Goal: Information Seeking & Learning: Find specific page/section

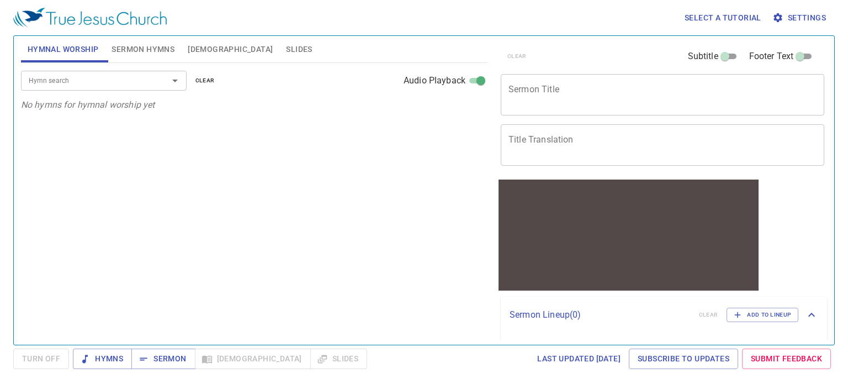
click at [188, 46] on span "[DEMOGRAPHIC_DATA]" at bounding box center [230, 50] width 85 height 14
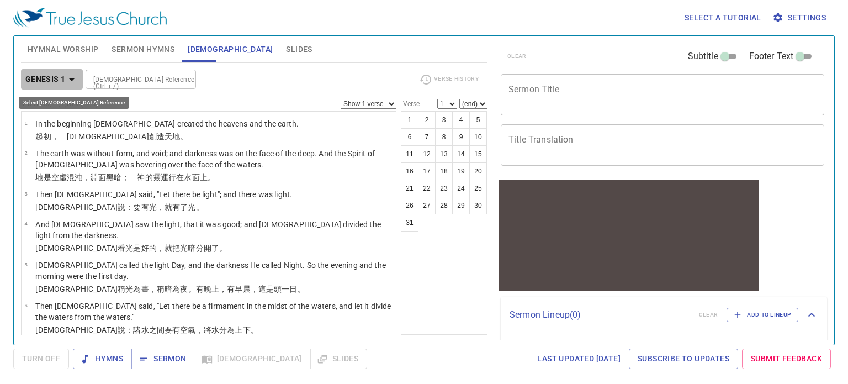
click at [72, 77] on icon "button" at bounding box center [71, 79] width 13 height 13
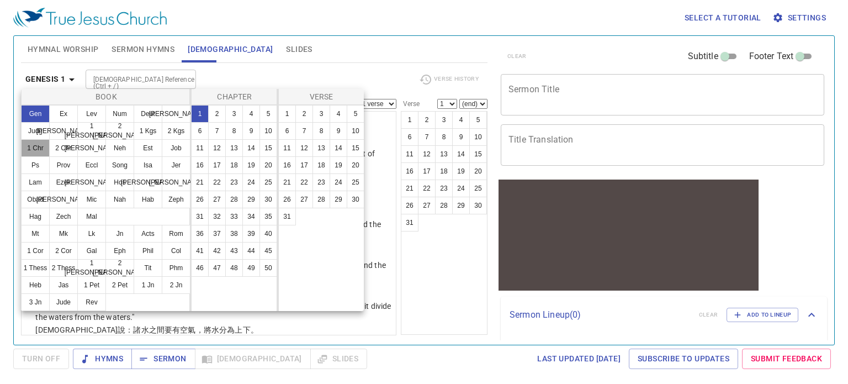
click at [42, 148] on button "1 Chr" at bounding box center [35, 148] width 29 height 18
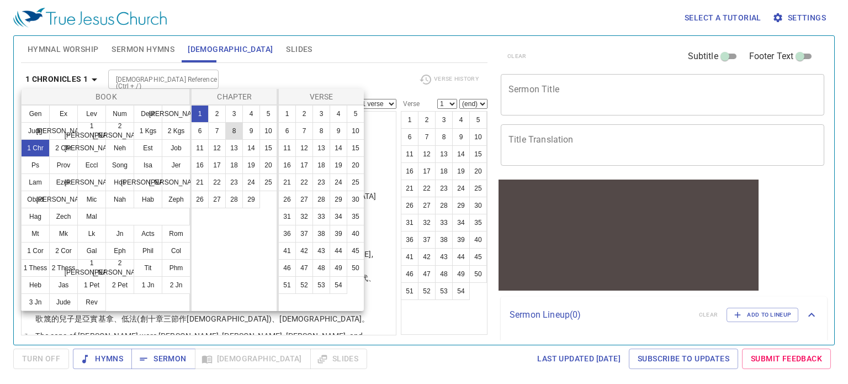
click at [231, 129] on button "8" at bounding box center [234, 131] width 18 height 18
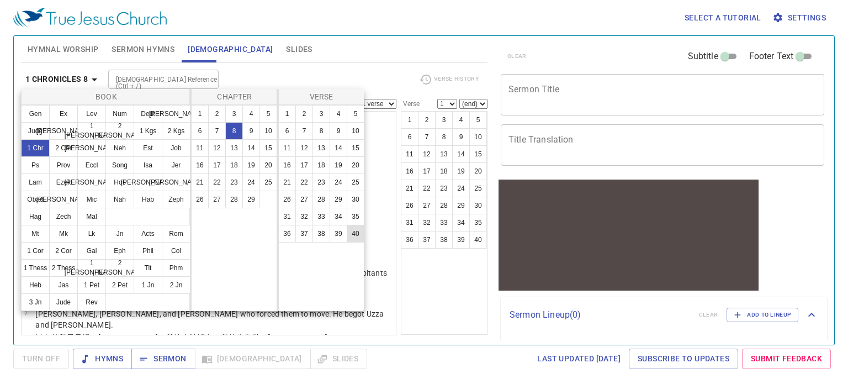
click at [350, 231] on button "40" at bounding box center [356, 234] width 18 height 18
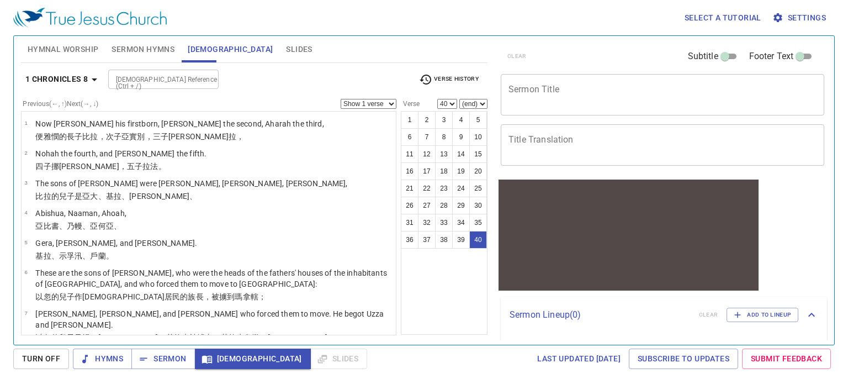
scroll to position [1078, 0]
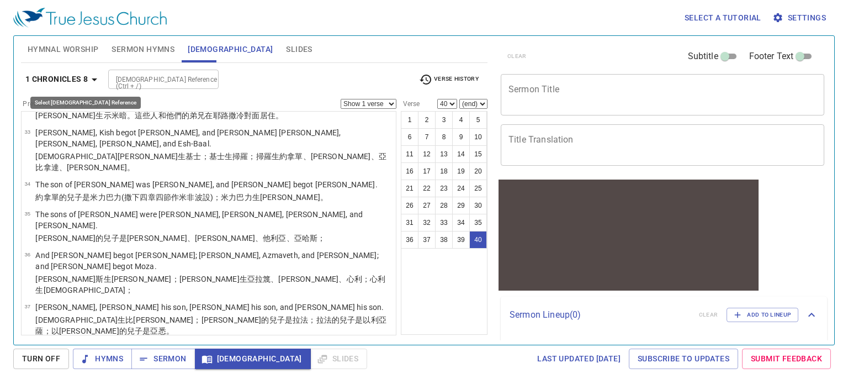
click at [91, 82] on icon "button" at bounding box center [94, 79] width 13 height 13
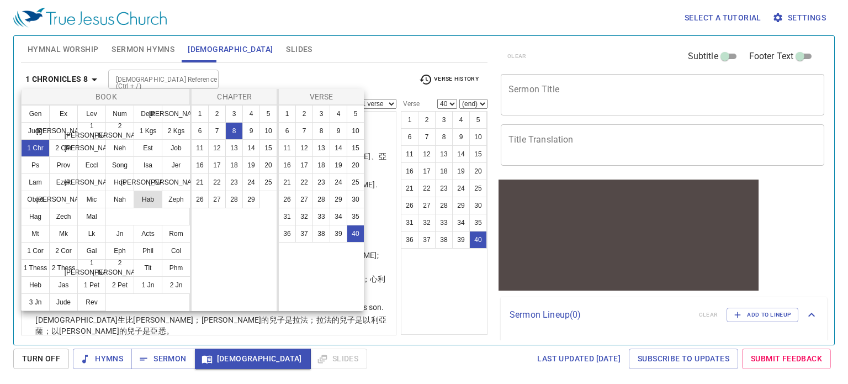
click at [142, 196] on button "Hab" at bounding box center [148, 200] width 29 height 18
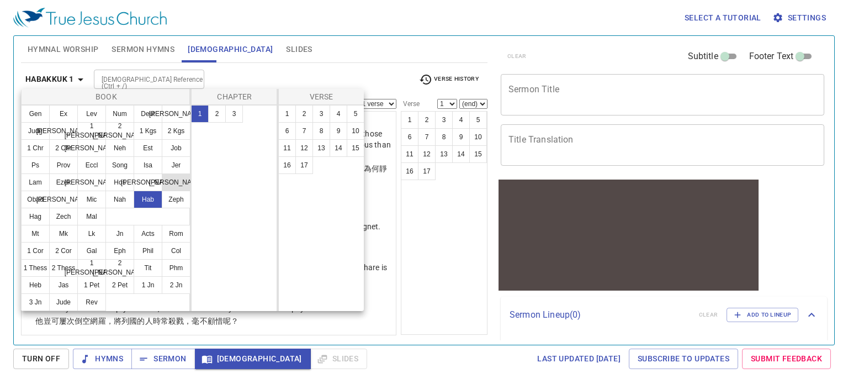
scroll to position [0, 0]
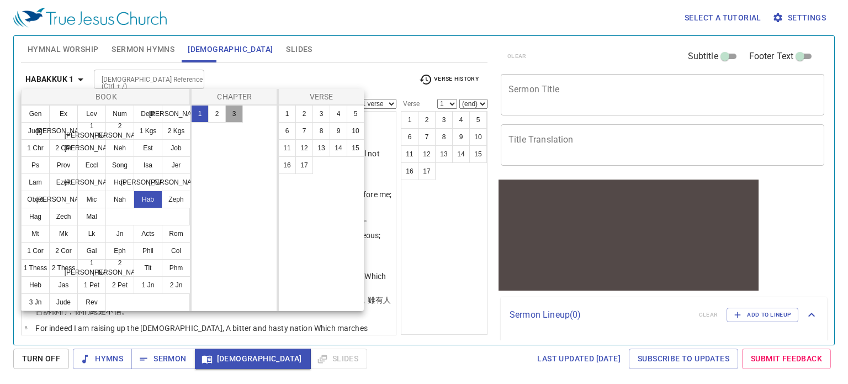
click at [232, 115] on button "3" at bounding box center [234, 114] width 18 height 18
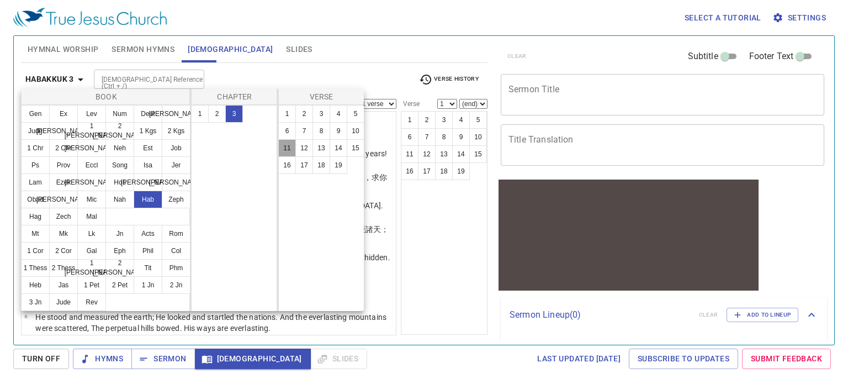
click at [285, 145] on button "11" at bounding box center [287, 148] width 18 height 18
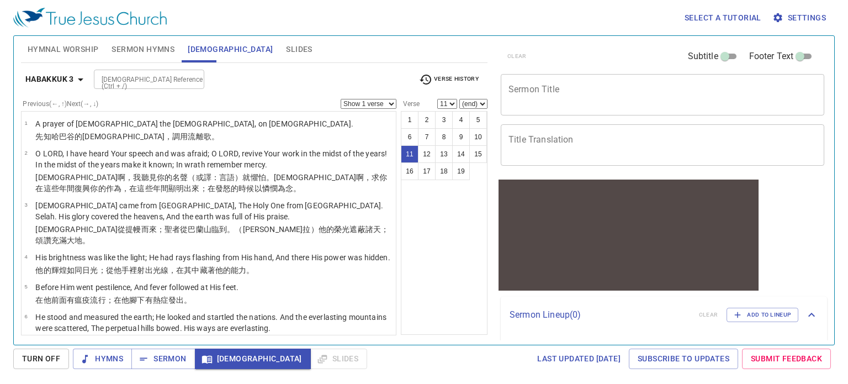
scroll to position [311, 0]
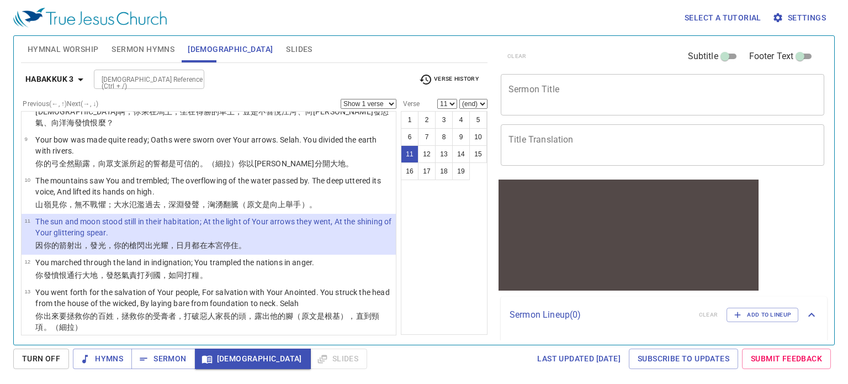
click at [59, 82] on b "Habakkuk 3" at bounding box center [49, 79] width 49 height 14
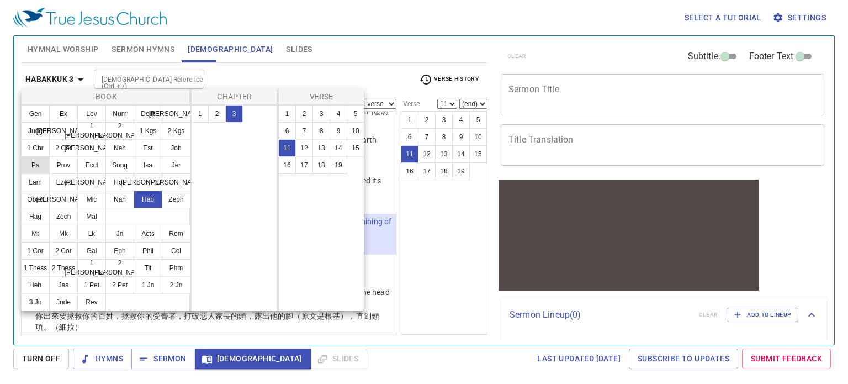
click at [41, 161] on button "Ps" at bounding box center [35, 165] width 29 height 18
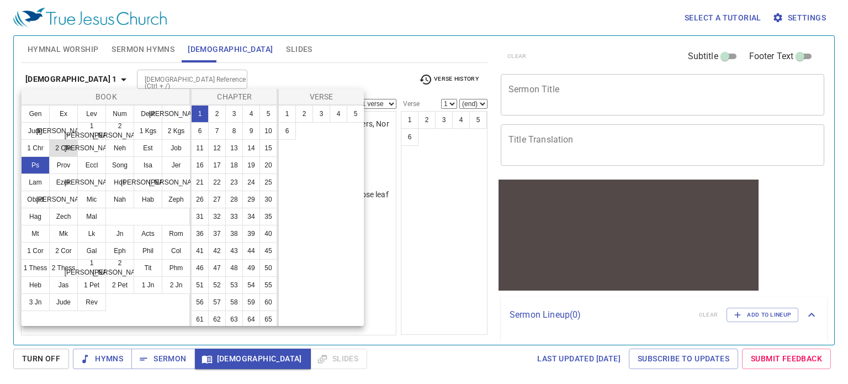
scroll to position [0, 0]
click at [226, 126] on button "7" at bounding box center [217, 131] width 18 height 18
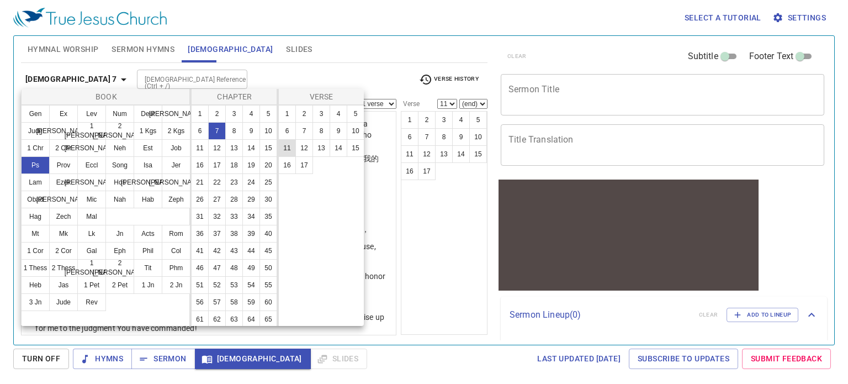
click at [292, 146] on button "11" at bounding box center [287, 148] width 18 height 18
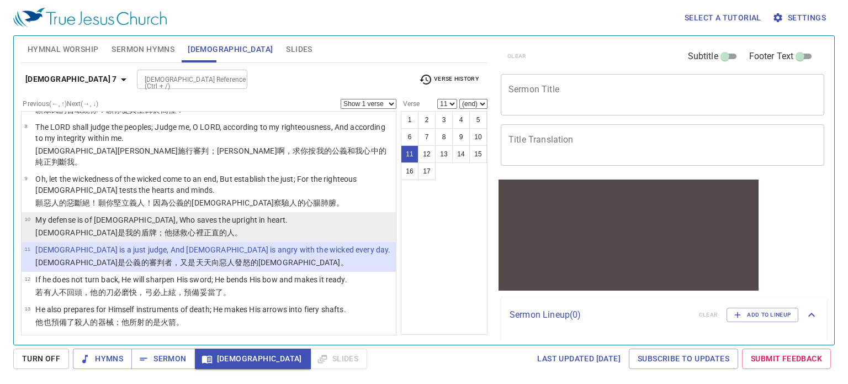
scroll to position [327, 0]
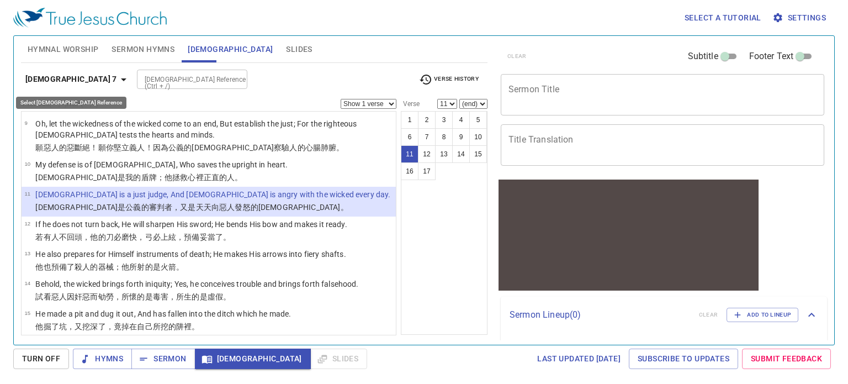
click at [56, 81] on b "[DEMOGRAPHIC_DATA] 7" at bounding box center [71, 79] width 92 height 14
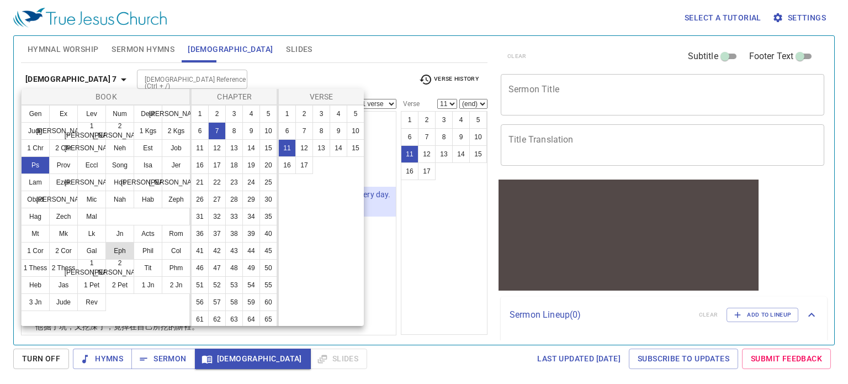
click at [125, 251] on button "Eph" at bounding box center [119, 251] width 29 height 18
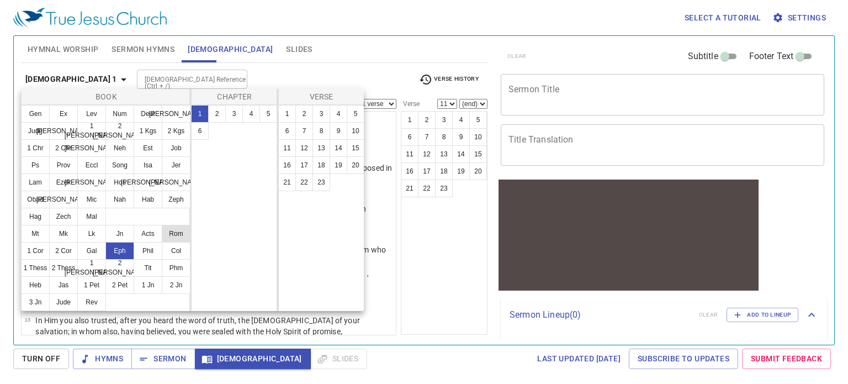
scroll to position [0, 0]
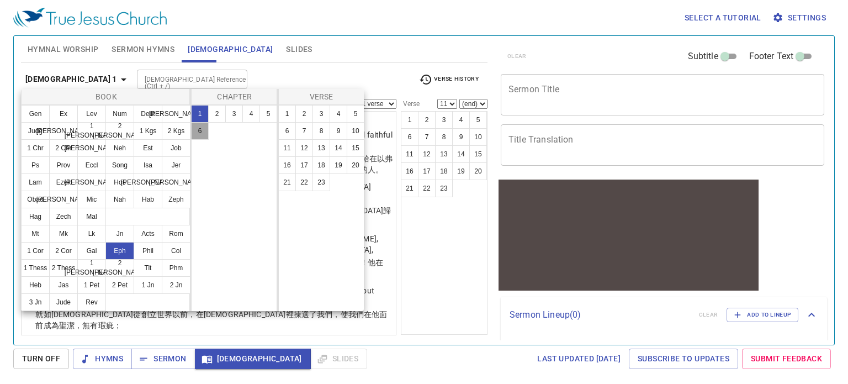
click at [201, 131] on button "6" at bounding box center [200, 131] width 18 height 18
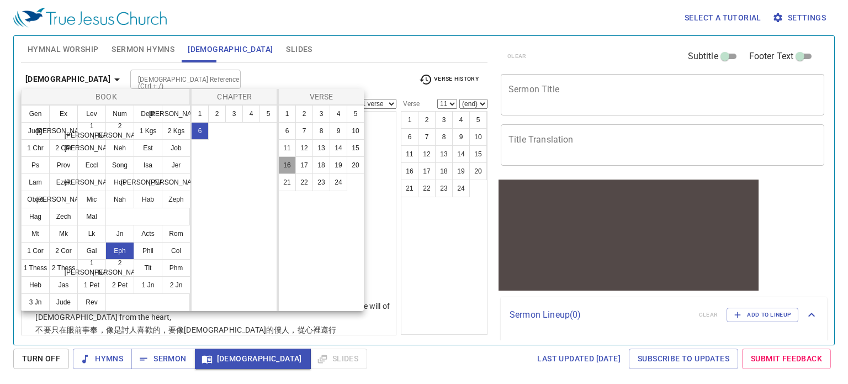
click at [284, 162] on button "16" at bounding box center [287, 165] width 18 height 18
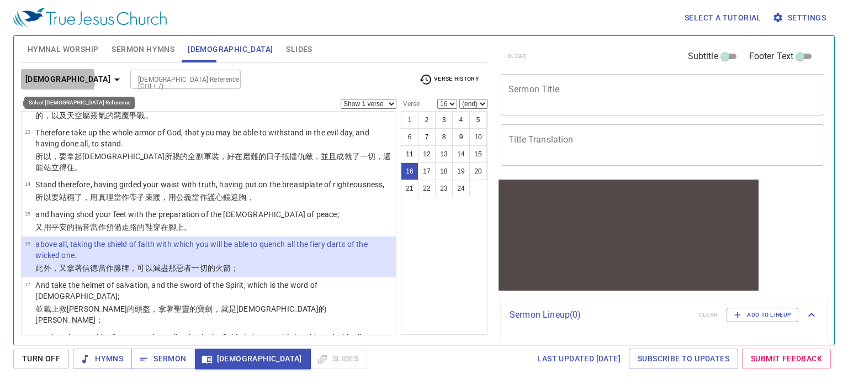
click at [49, 79] on b "[DEMOGRAPHIC_DATA]" at bounding box center [67, 79] width 85 height 14
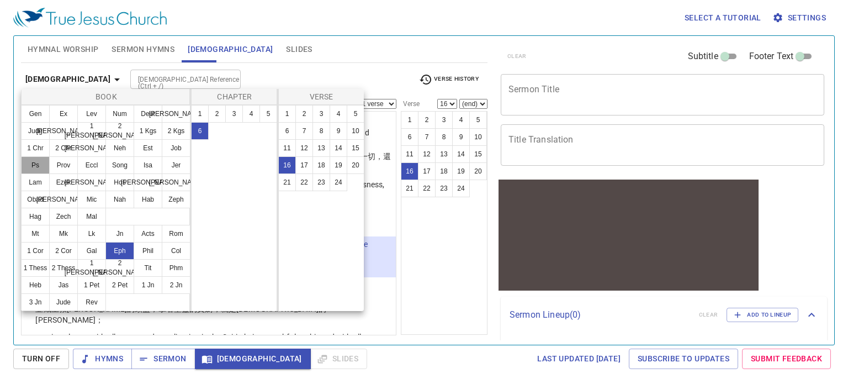
click at [43, 163] on button "Ps" at bounding box center [35, 165] width 29 height 18
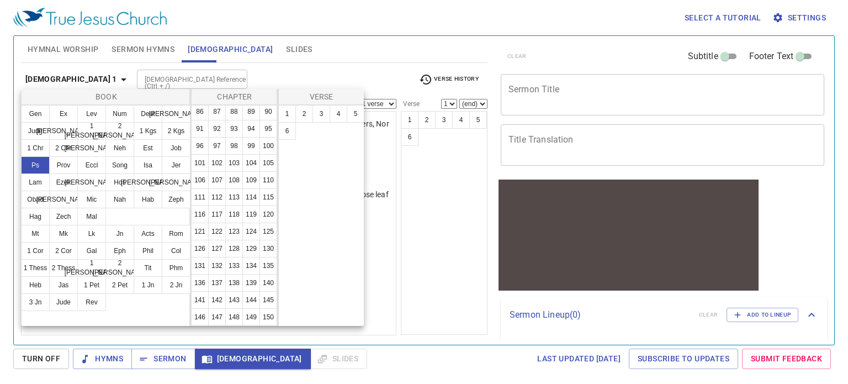
scroll to position [430, 0]
click at [226, 240] on button "127" at bounding box center [217, 249] width 18 height 18
click at [336, 118] on button "4" at bounding box center [339, 114] width 18 height 18
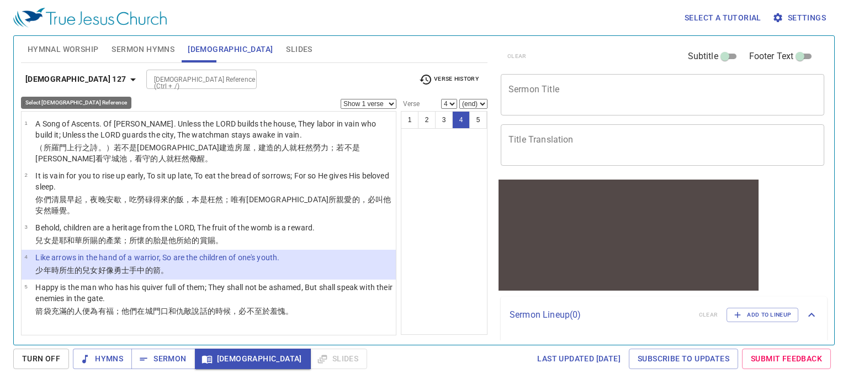
click at [62, 77] on b "[DEMOGRAPHIC_DATA] 127" at bounding box center [75, 79] width 101 height 14
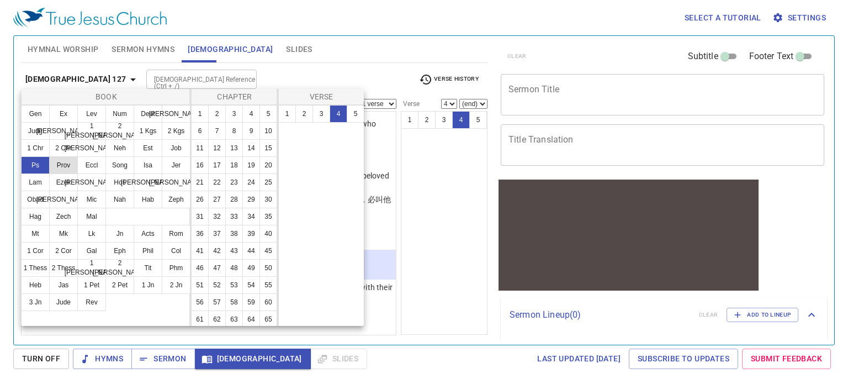
click at [57, 165] on button "Prov" at bounding box center [63, 165] width 29 height 18
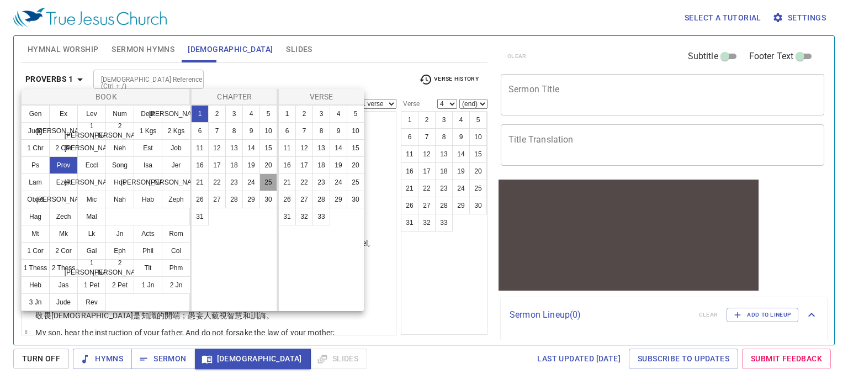
click at [268, 181] on button "25" at bounding box center [269, 182] width 18 height 18
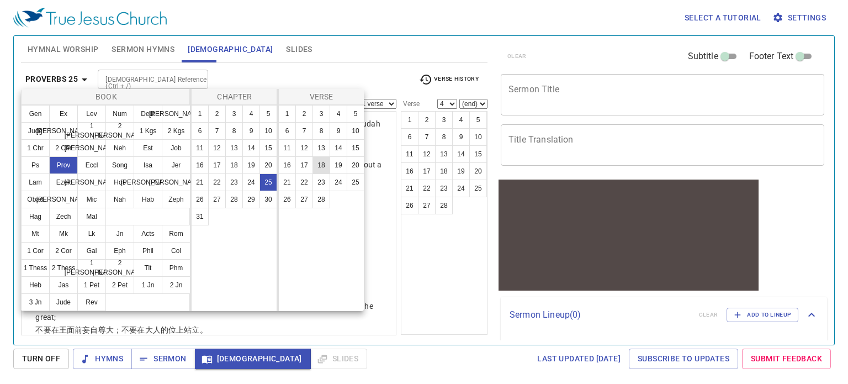
click at [314, 167] on button "18" at bounding box center [322, 165] width 18 height 18
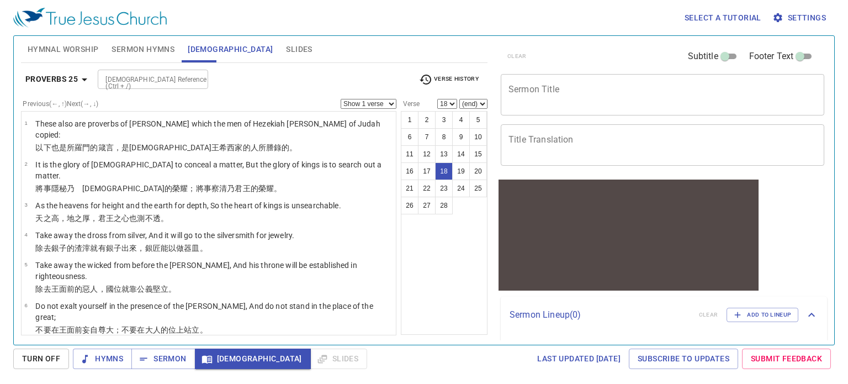
scroll to position [448, 0]
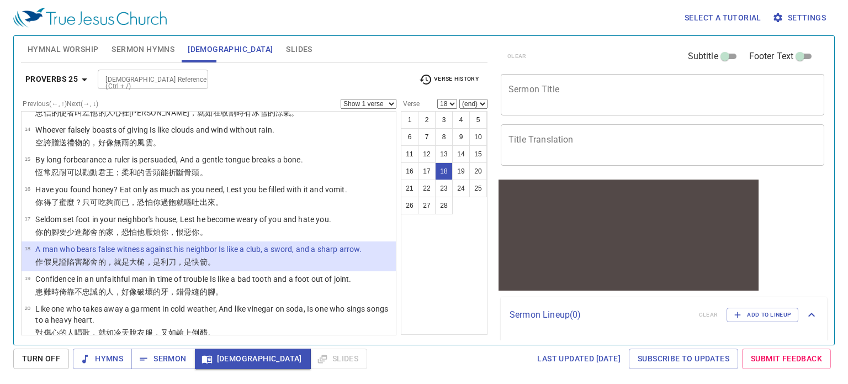
drag, startPoint x: 126, startPoint y: 146, endPoint x: 188, endPoint y: 214, distance: 91.9
click at [126, 152] on li "15 By long forbearance a ruler is persuaded, And a gentle tongue breaks a bone.…" at bounding box center [209, 167] width 374 height 30
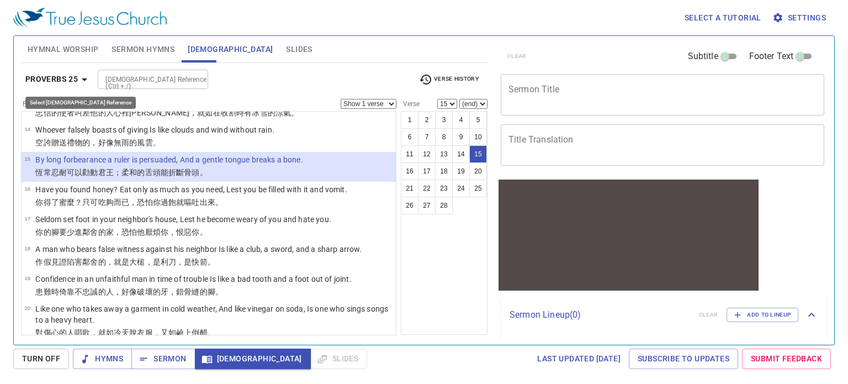
click at [62, 78] on b "Proverbs 25" at bounding box center [51, 79] width 52 height 14
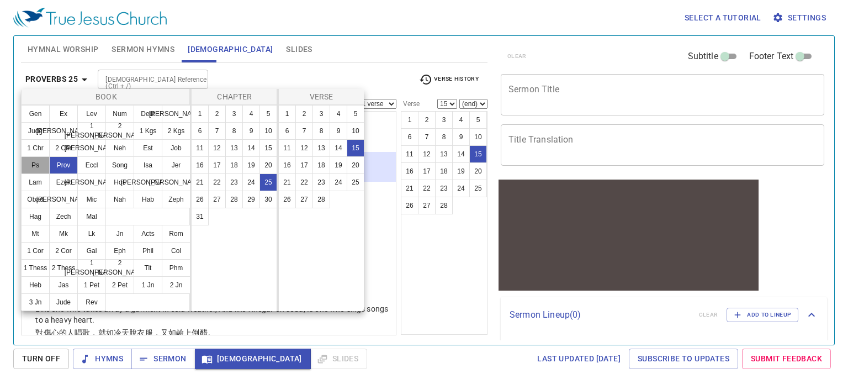
click at [41, 166] on button "Ps" at bounding box center [35, 165] width 29 height 18
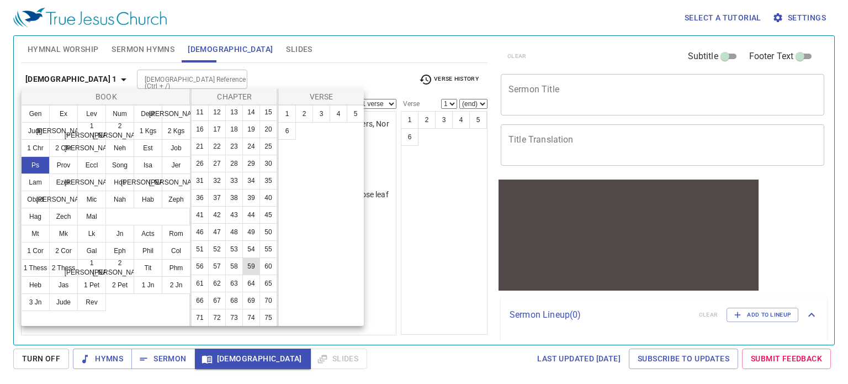
scroll to position [110, 0]
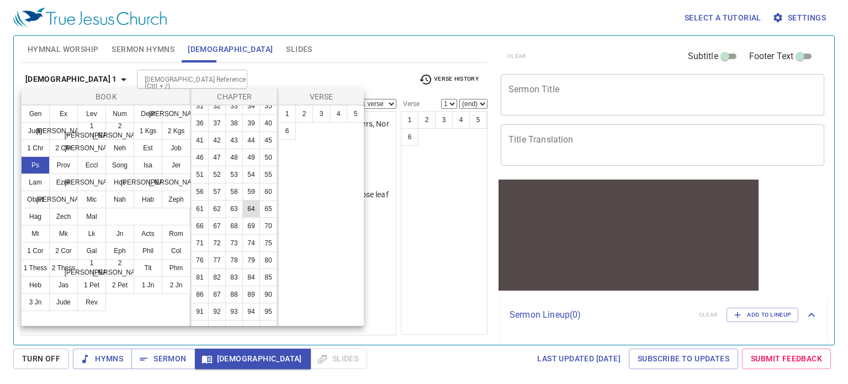
click at [252, 218] on button "64" at bounding box center [251, 209] width 18 height 18
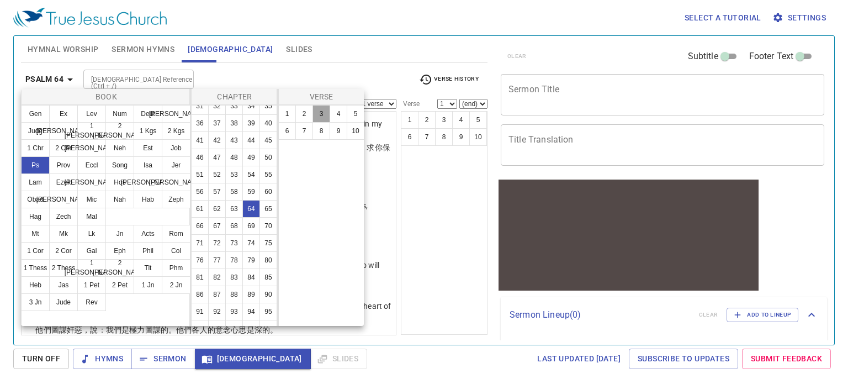
click at [321, 112] on button "3" at bounding box center [322, 114] width 18 height 18
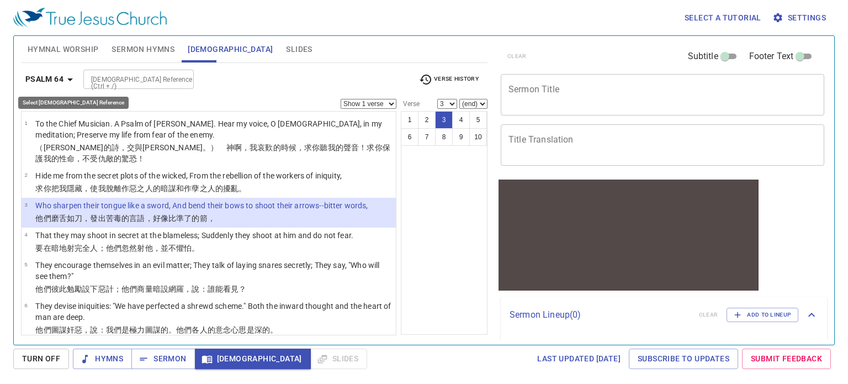
click at [51, 82] on b "Psalm 64" at bounding box center [44, 79] width 38 height 14
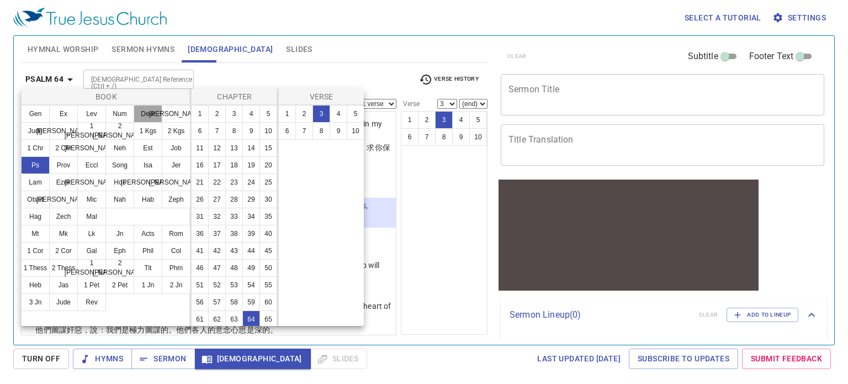
click at [143, 114] on button "Deut" at bounding box center [148, 114] width 29 height 18
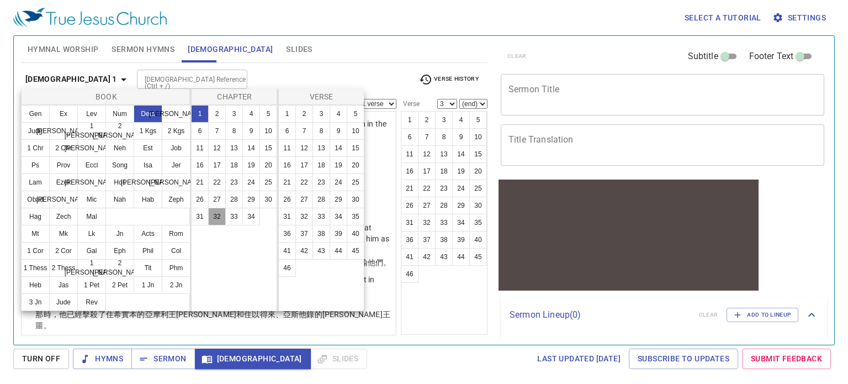
click at [213, 217] on button "32" at bounding box center [217, 217] width 18 height 18
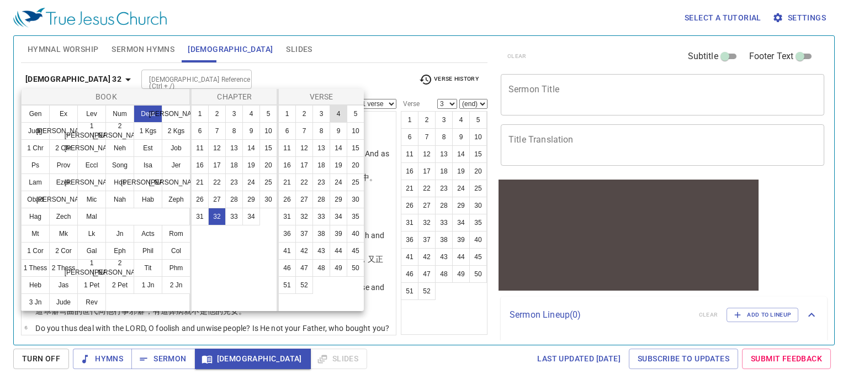
click at [335, 116] on button "4" at bounding box center [339, 114] width 18 height 18
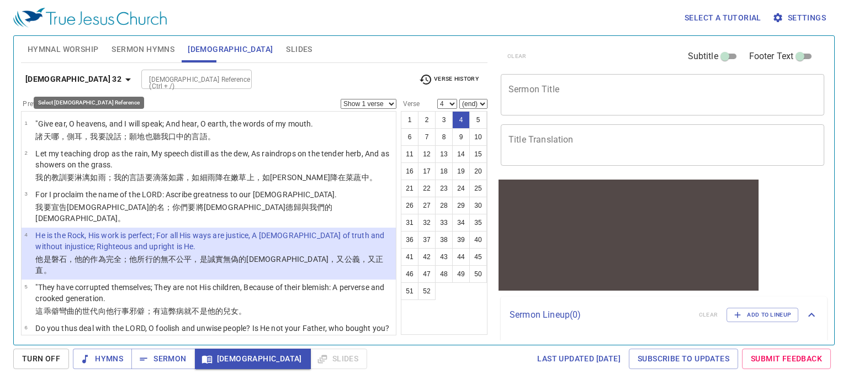
click at [40, 82] on b "[DEMOGRAPHIC_DATA] 32" at bounding box center [73, 79] width 96 height 14
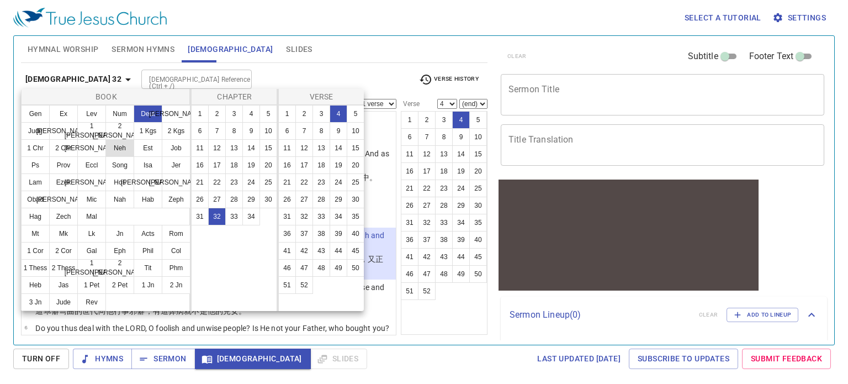
click at [122, 150] on button "Neh" at bounding box center [119, 148] width 29 height 18
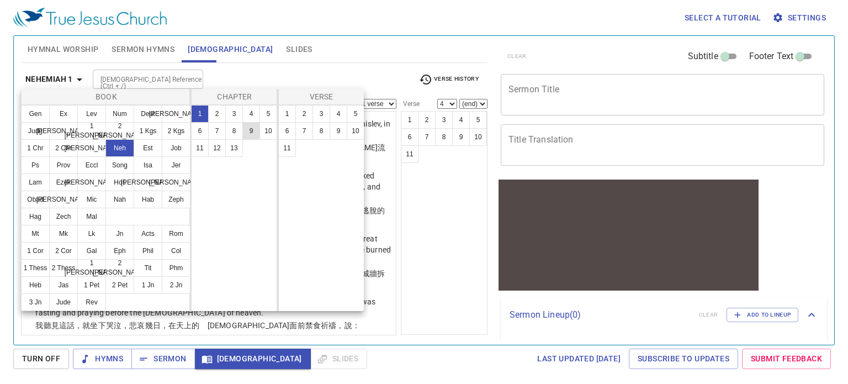
click at [256, 129] on button "9" at bounding box center [251, 131] width 18 height 18
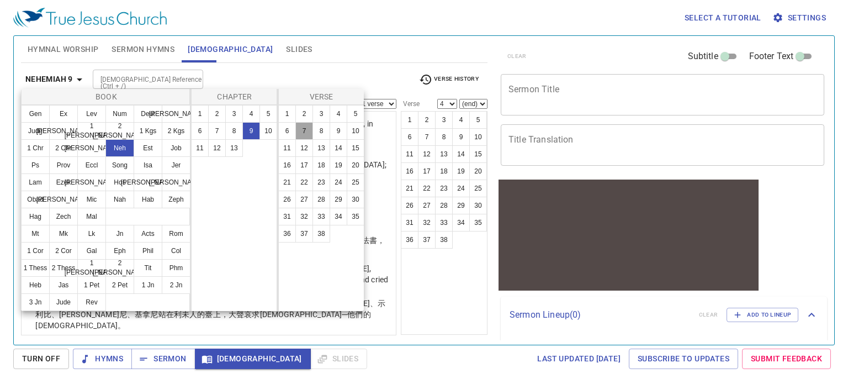
click at [303, 130] on button "7" at bounding box center [304, 131] width 18 height 18
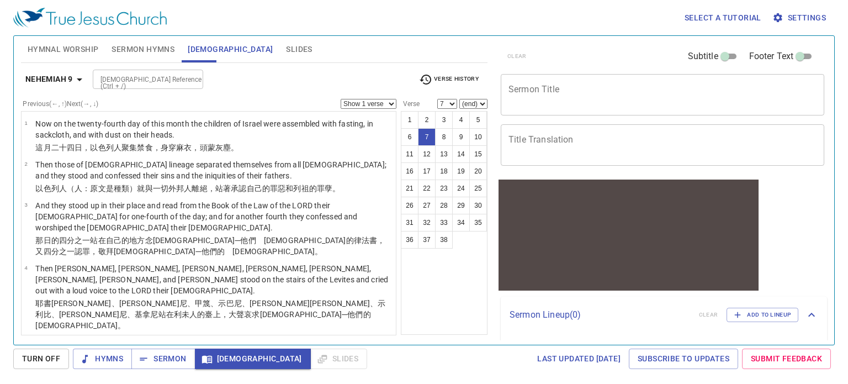
scroll to position [225, 0]
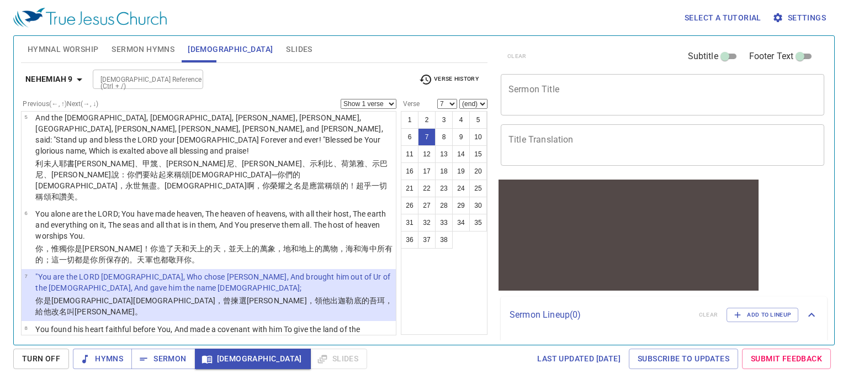
click at [59, 75] on b "Nehemiah 9" at bounding box center [48, 79] width 47 height 14
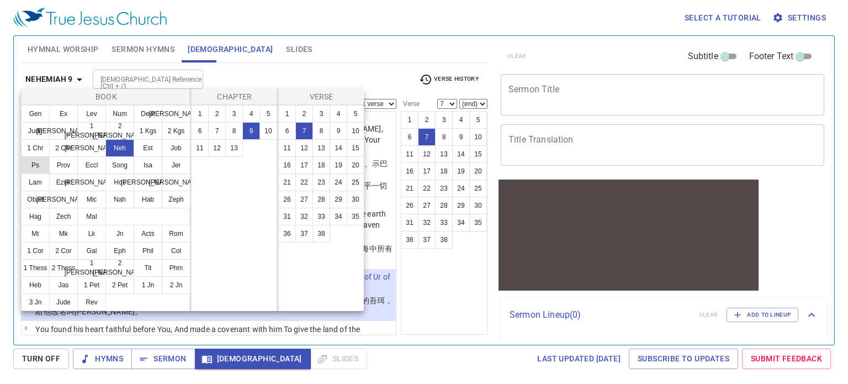
click at [42, 161] on button "Ps" at bounding box center [35, 165] width 29 height 18
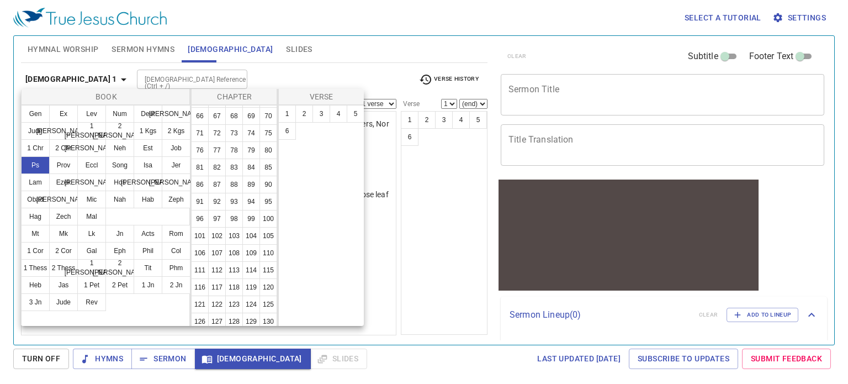
scroll to position [221, 0]
click at [249, 176] on button "84" at bounding box center [251, 167] width 18 height 18
click at [285, 150] on button "11" at bounding box center [287, 148] width 18 height 18
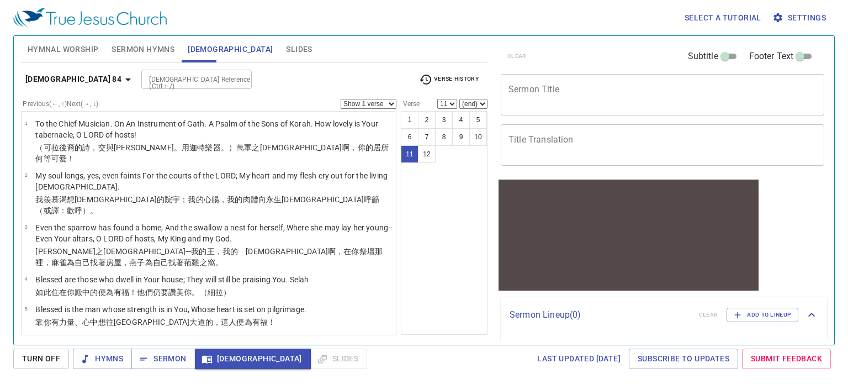
scroll to position [220, 0]
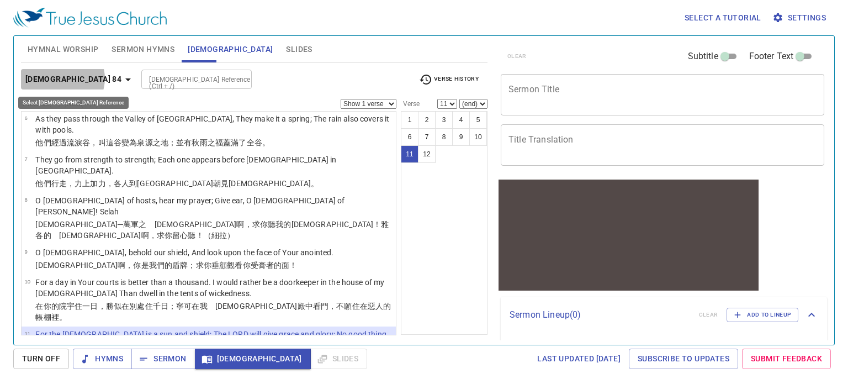
click at [62, 78] on b "[DEMOGRAPHIC_DATA] 84" at bounding box center [73, 79] width 96 height 14
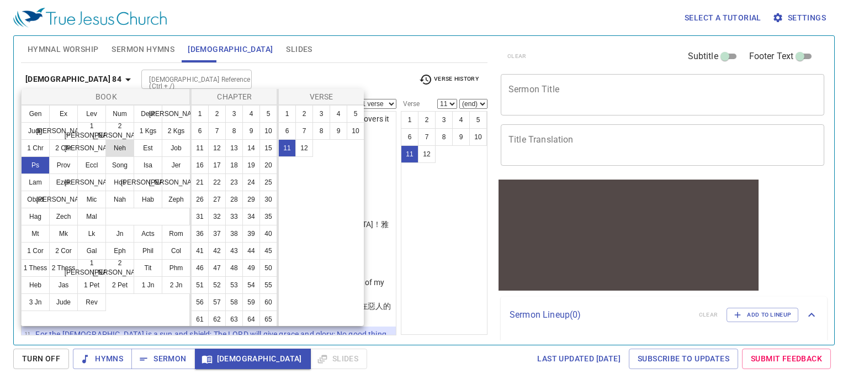
click at [123, 151] on button "Neh" at bounding box center [119, 148] width 29 height 18
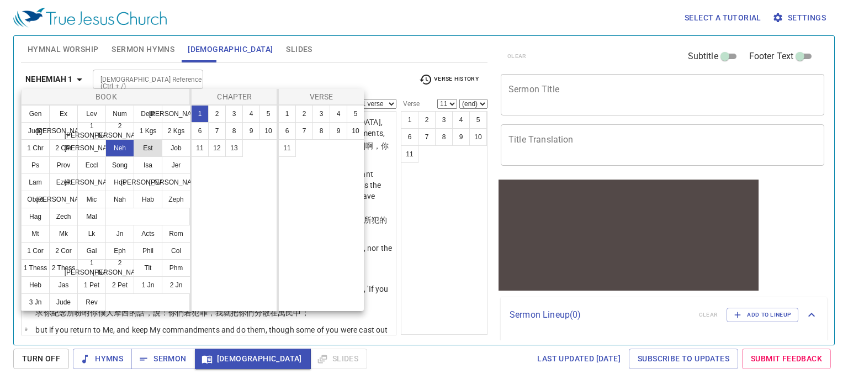
scroll to position [0, 0]
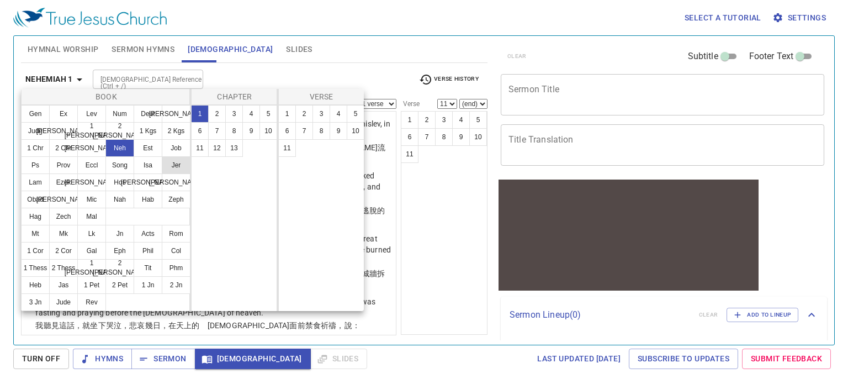
click at [168, 166] on button "Jer" at bounding box center [176, 165] width 29 height 18
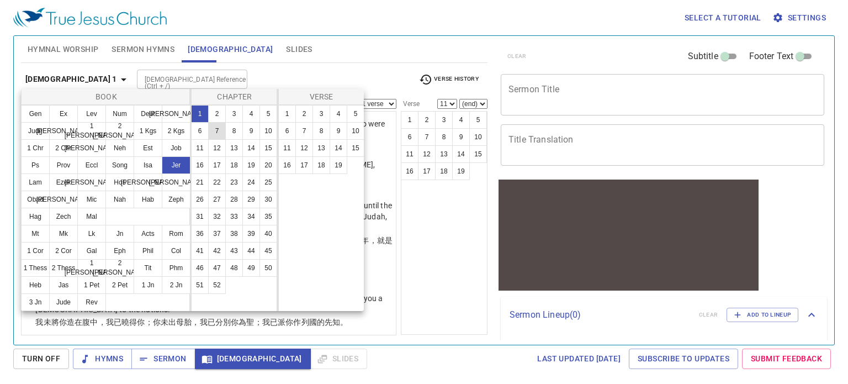
click at [218, 131] on button "7" at bounding box center [217, 131] width 18 height 18
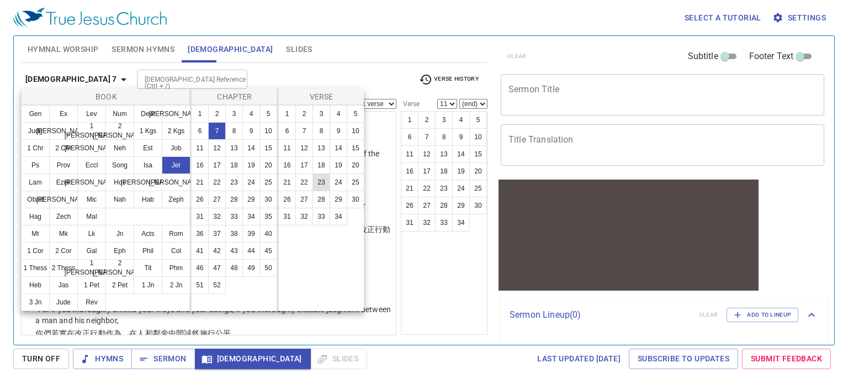
click at [321, 177] on button "23" at bounding box center [322, 182] width 18 height 18
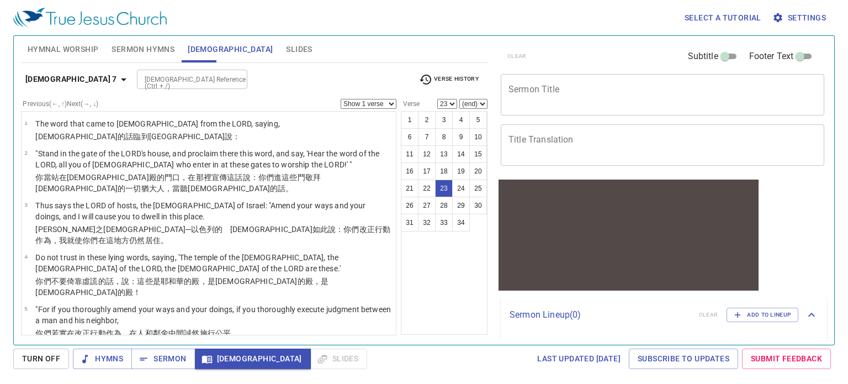
scroll to position [851, 0]
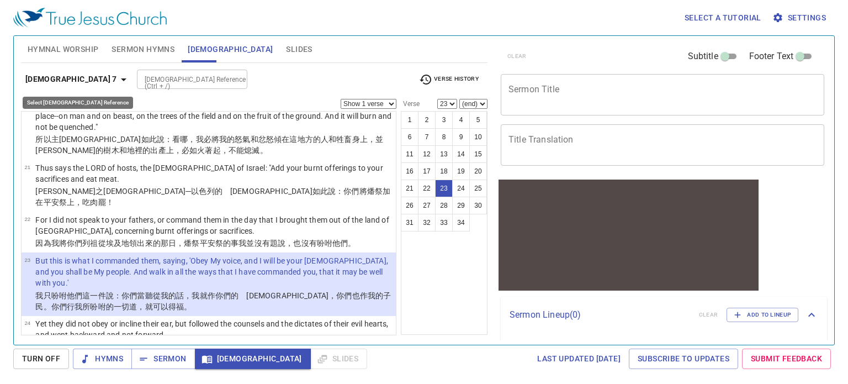
click at [117, 81] on icon "button" at bounding box center [123, 79] width 13 height 13
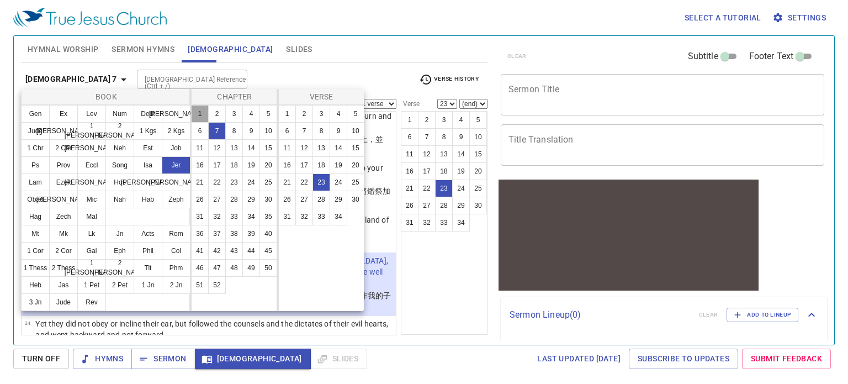
click at [197, 113] on button "1" at bounding box center [200, 114] width 18 height 18
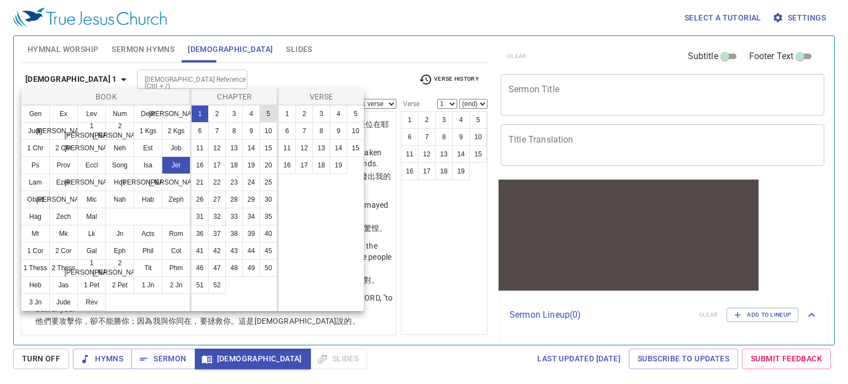
scroll to position [0, 0]
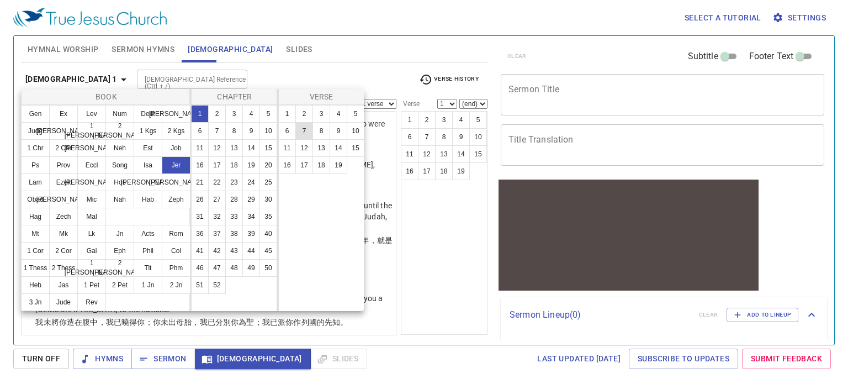
click at [303, 128] on button "7" at bounding box center [304, 131] width 18 height 18
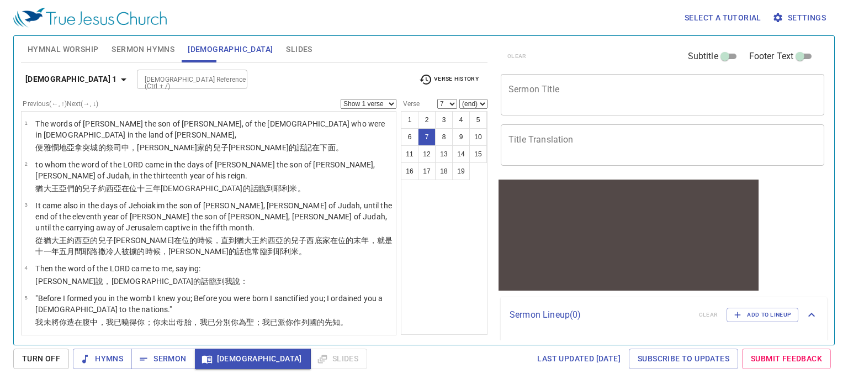
scroll to position [163, 0]
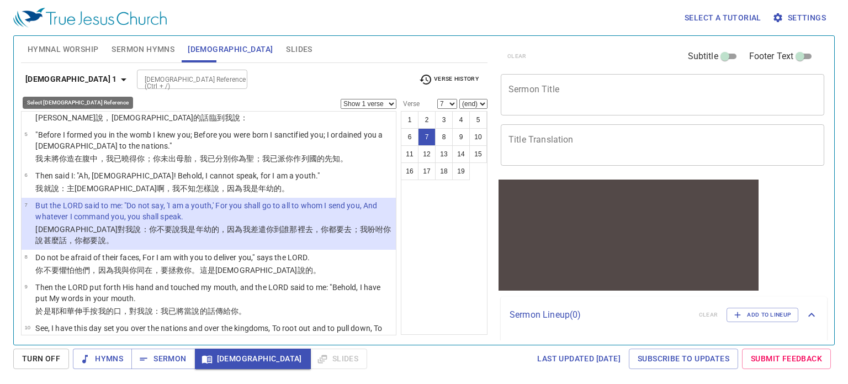
click at [117, 76] on icon "button" at bounding box center [123, 79] width 13 height 13
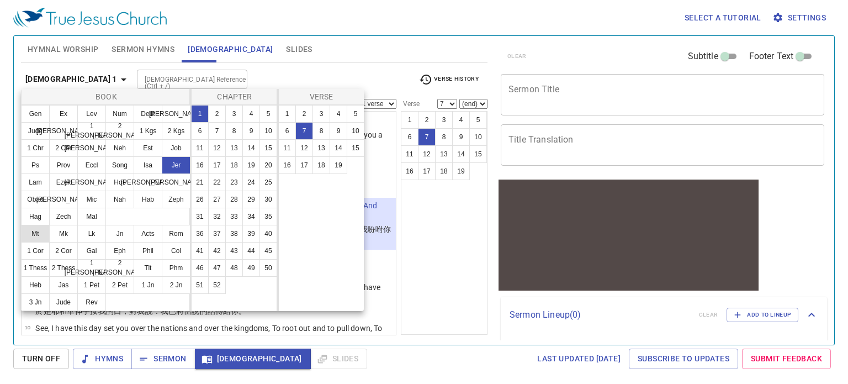
click at [37, 231] on button "Mt" at bounding box center [35, 234] width 29 height 18
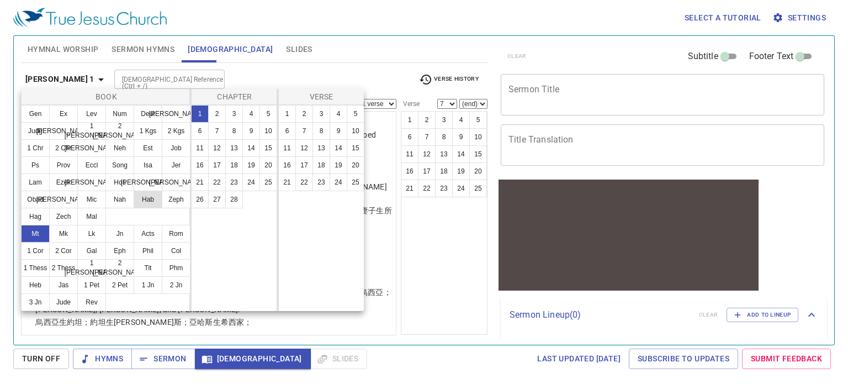
scroll to position [0, 0]
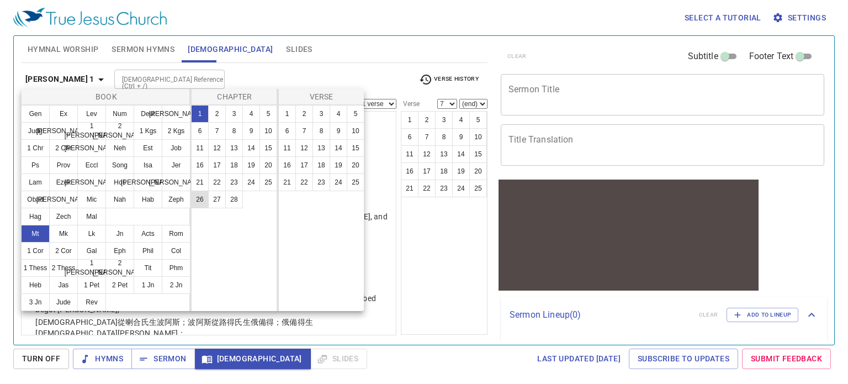
click at [198, 197] on button "26" at bounding box center [200, 200] width 18 height 18
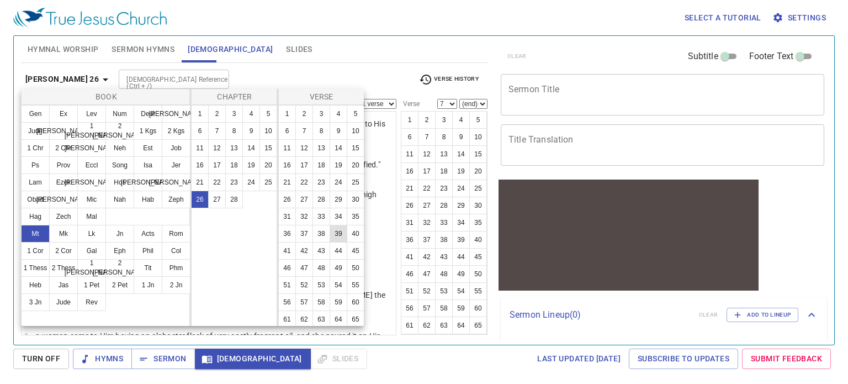
click at [330, 242] on button "39" at bounding box center [339, 234] width 18 height 18
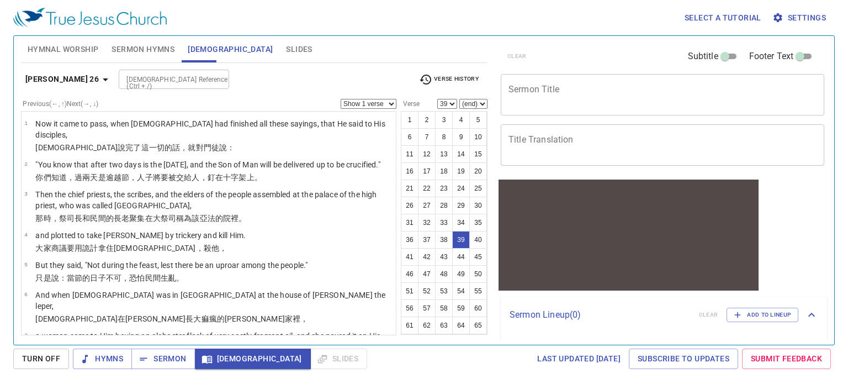
scroll to position [1273, 0]
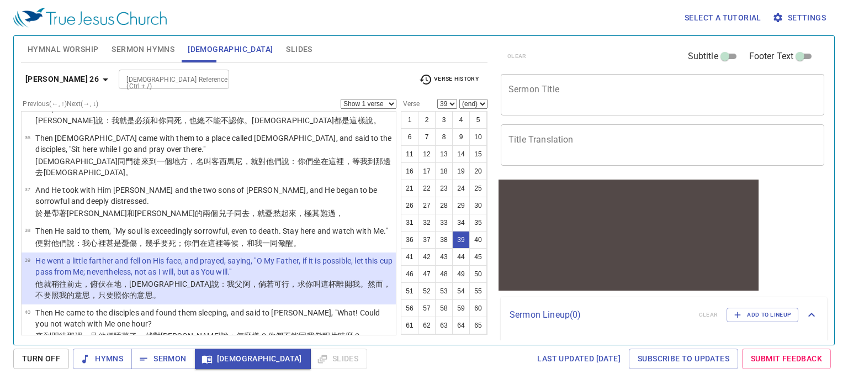
click at [73, 81] on b "[PERSON_NAME] 26" at bounding box center [61, 79] width 73 height 14
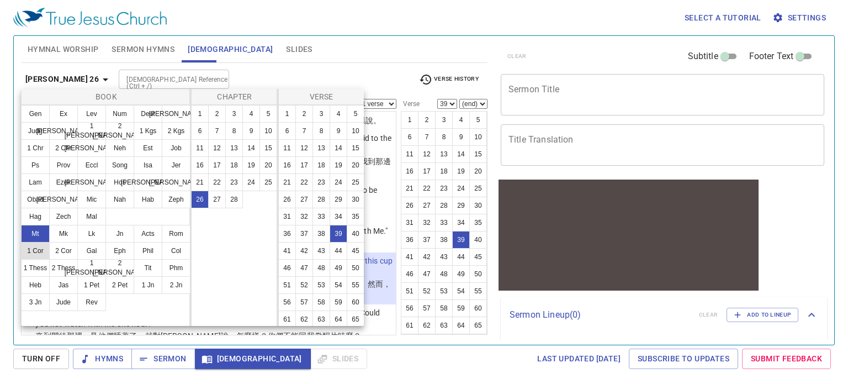
click at [38, 251] on button "1 Cor" at bounding box center [35, 251] width 29 height 18
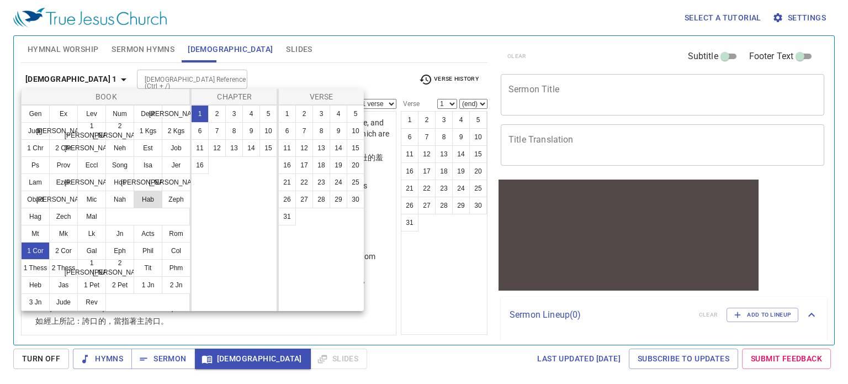
scroll to position [0, 0]
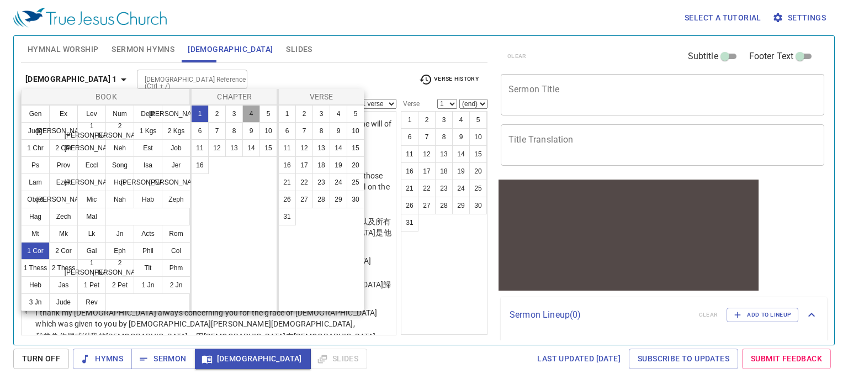
click at [253, 116] on button "4" at bounding box center [251, 114] width 18 height 18
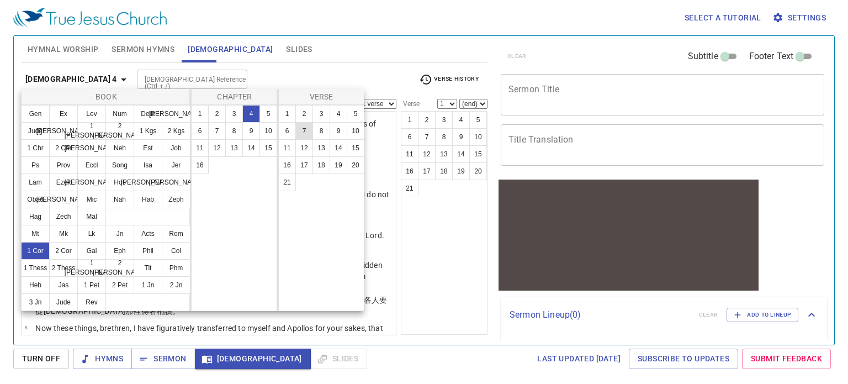
click at [297, 130] on button "7" at bounding box center [304, 131] width 18 height 18
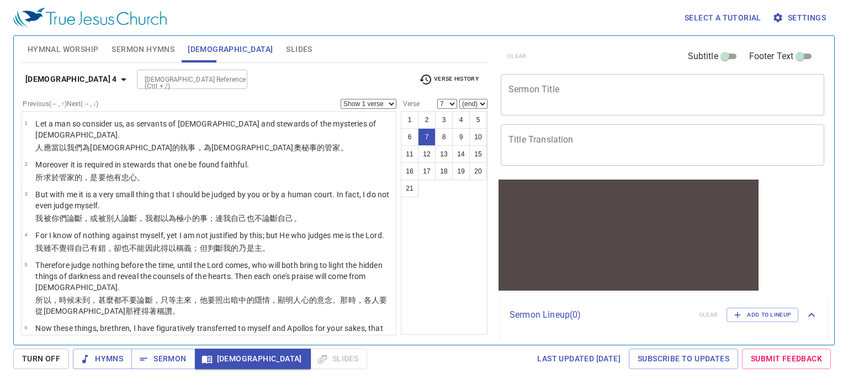
scroll to position [180, 0]
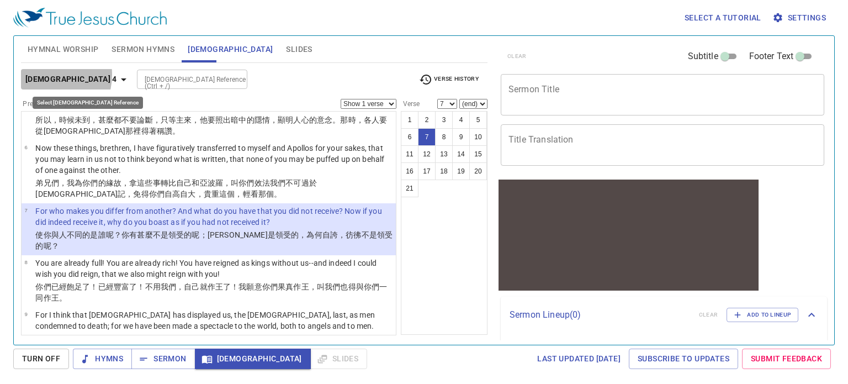
click at [40, 75] on b "[DEMOGRAPHIC_DATA] 4" at bounding box center [71, 79] width 92 height 14
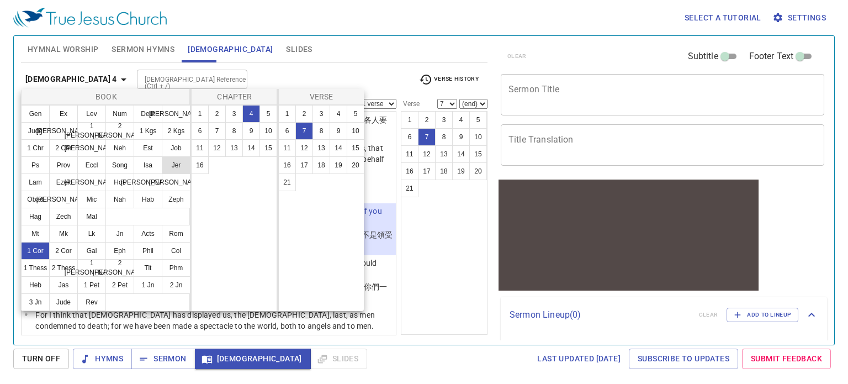
click at [175, 164] on button "Jer" at bounding box center [176, 165] width 29 height 18
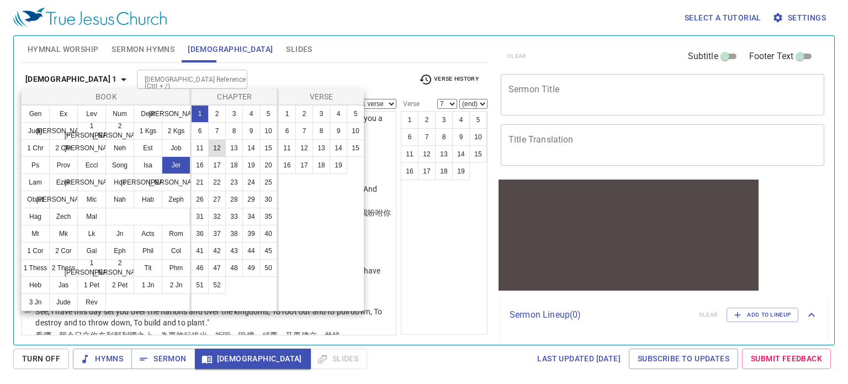
scroll to position [0, 0]
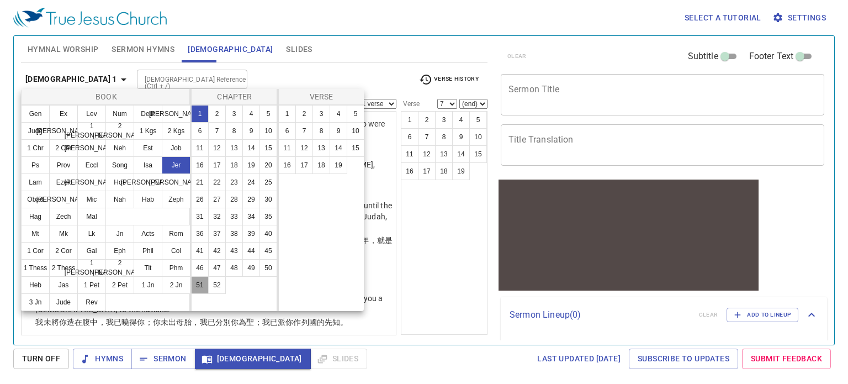
click at [201, 282] on button "51" at bounding box center [200, 285] width 18 height 18
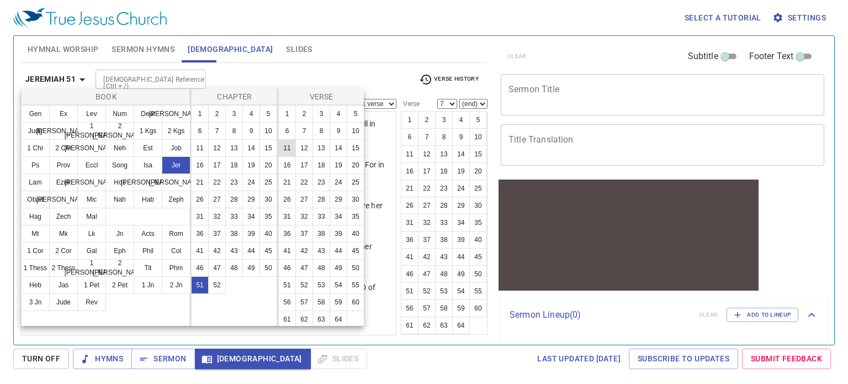
click at [296, 151] on button "11" at bounding box center [287, 148] width 18 height 18
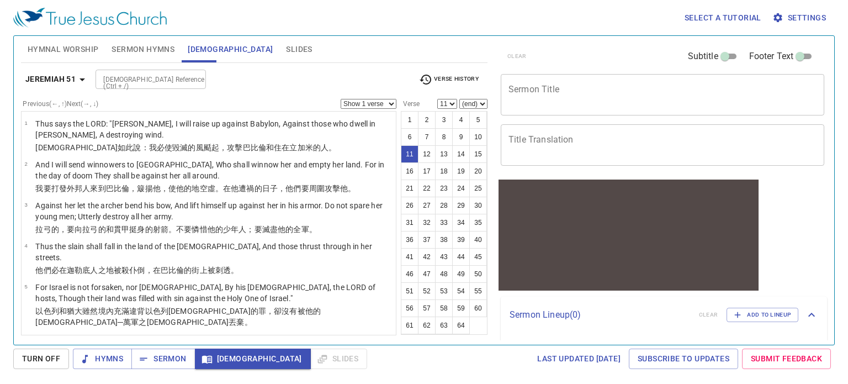
scroll to position [344, 0]
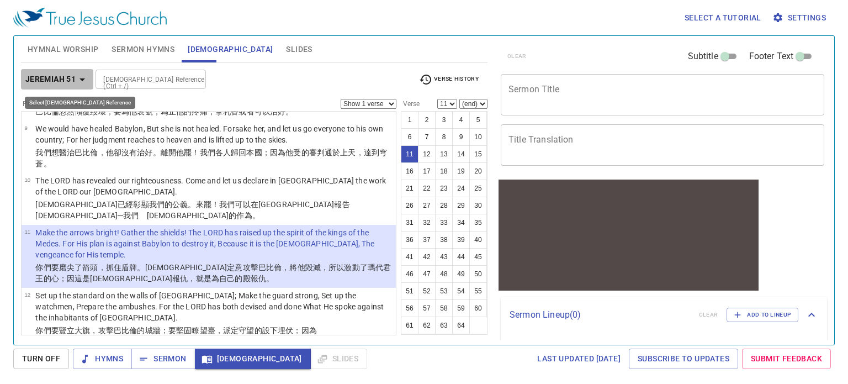
click at [62, 81] on b "Jeremiah 51" at bounding box center [50, 79] width 50 height 14
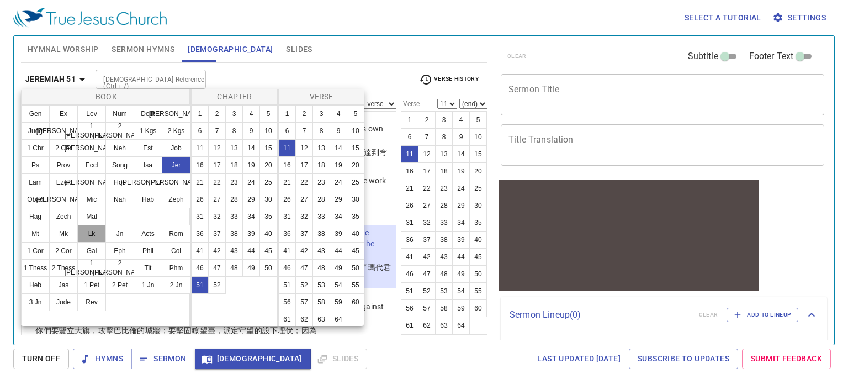
click at [99, 231] on button "Lk" at bounding box center [91, 234] width 29 height 18
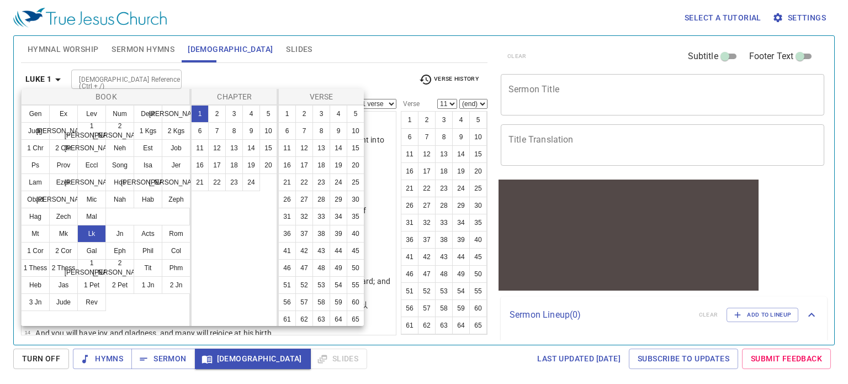
scroll to position [0, 0]
click at [246, 136] on button "9" at bounding box center [251, 131] width 18 height 18
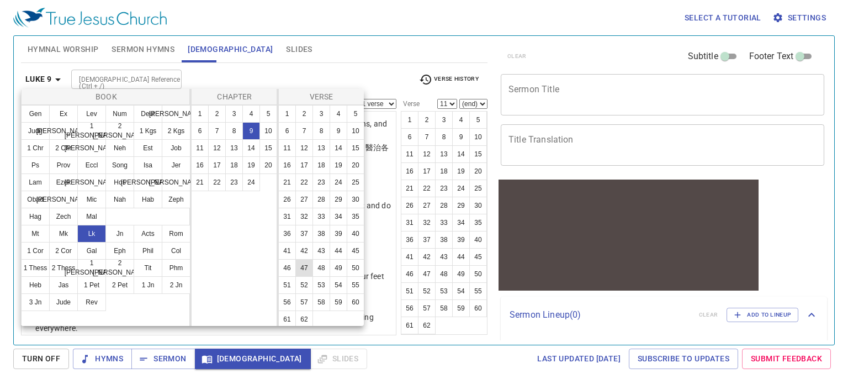
scroll to position [53, 0]
click at [307, 314] on button "62" at bounding box center [304, 317] width 18 height 18
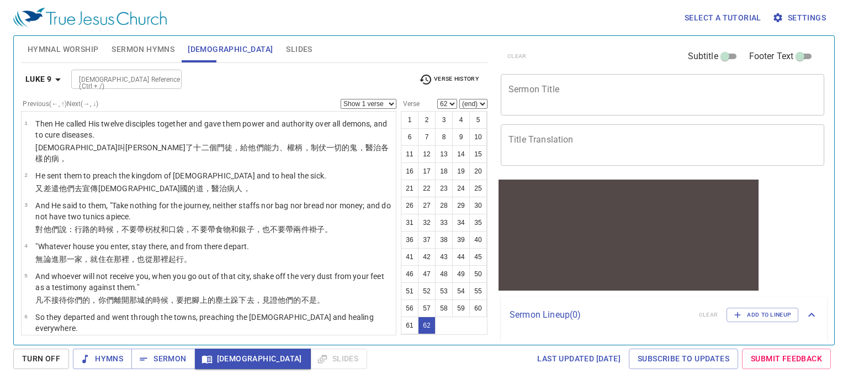
scroll to position [2188, 0]
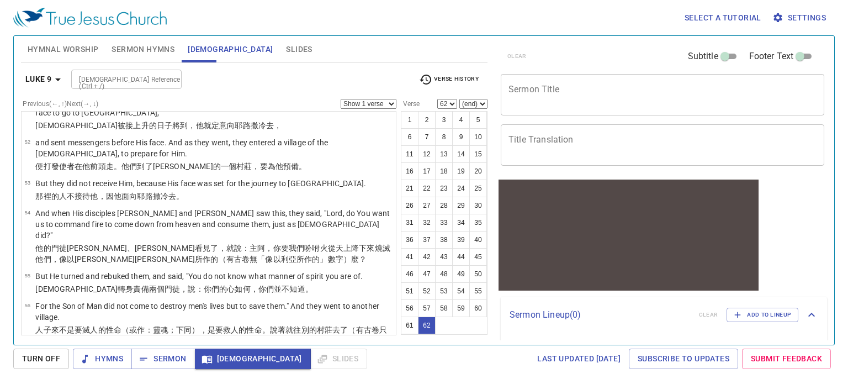
click at [47, 80] on b "Luke 9" at bounding box center [38, 79] width 26 height 14
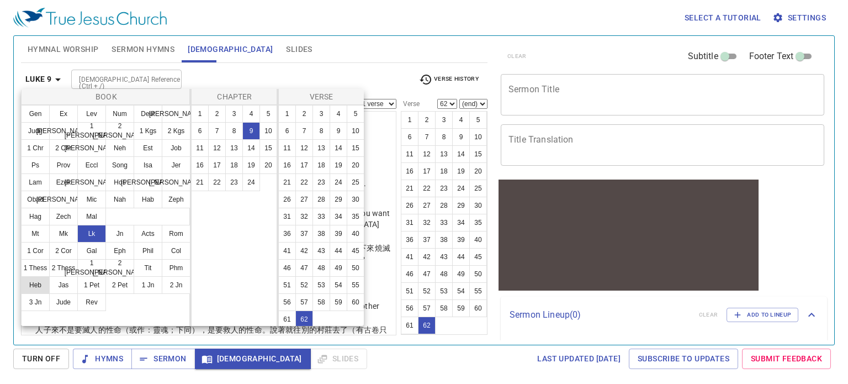
click at [43, 286] on button "Heb" at bounding box center [35, 285] width 29 height 18
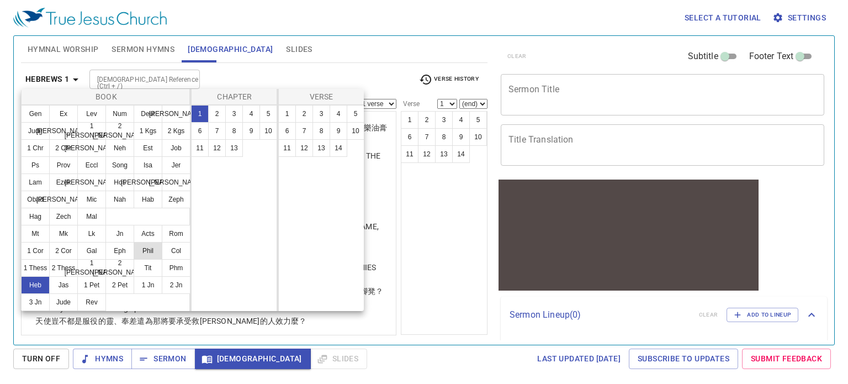
scroll to position [0, 0]
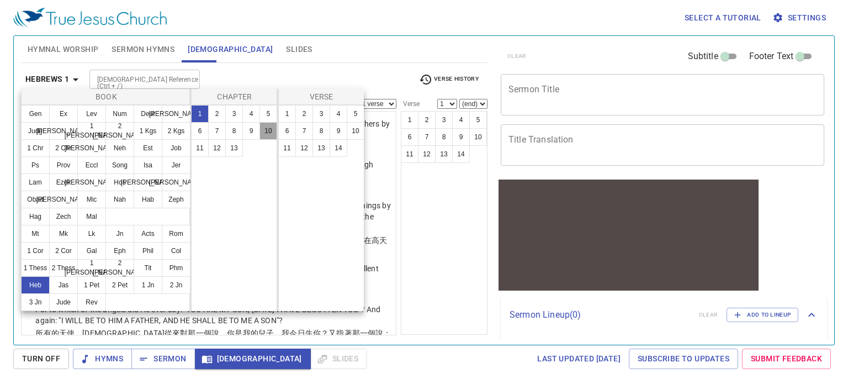
click at [265, 134] on button "10" at bounding box center [269, 131] width 18 height 18
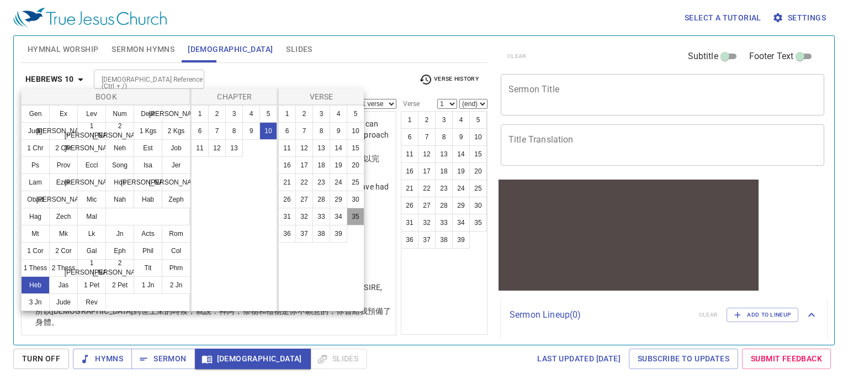
click at [351, 219] on button "35" at bounding box center [356, 217] width 18 height 18
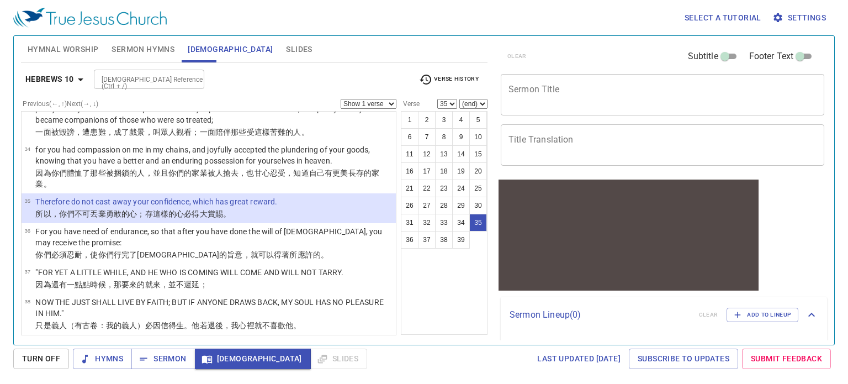
scroll to position [1258, 0]
click at [62, 82] on b "Hebrews 10" at bounding box center [49, 79] width 49 height 14
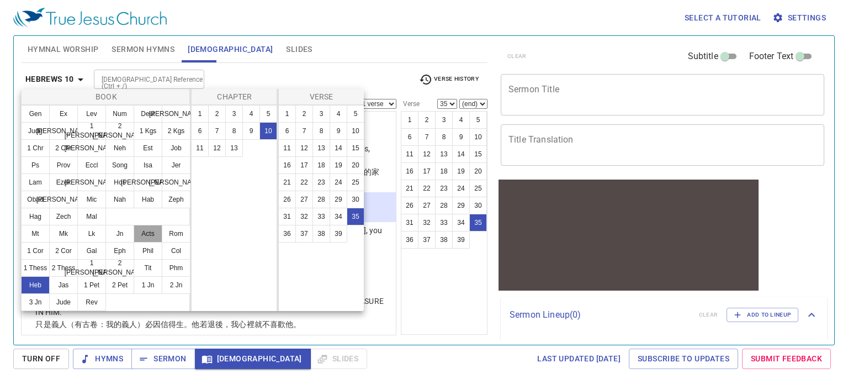
click at [144, 233] on button "Acts" at bounding box center [148, 234] width 29 height 18
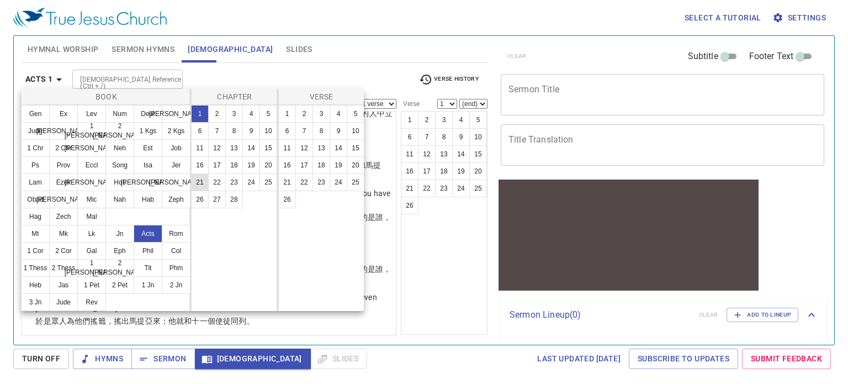
scroll to position [0, 0]
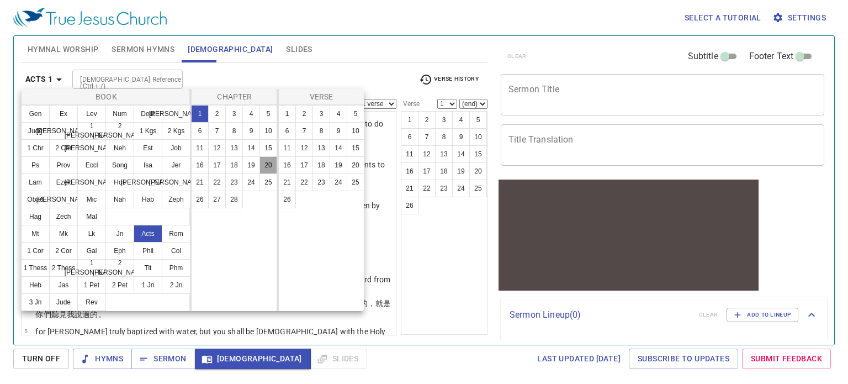
click at [266, 168] on button "20" at bounding box center [269, 165] width 18 height 18
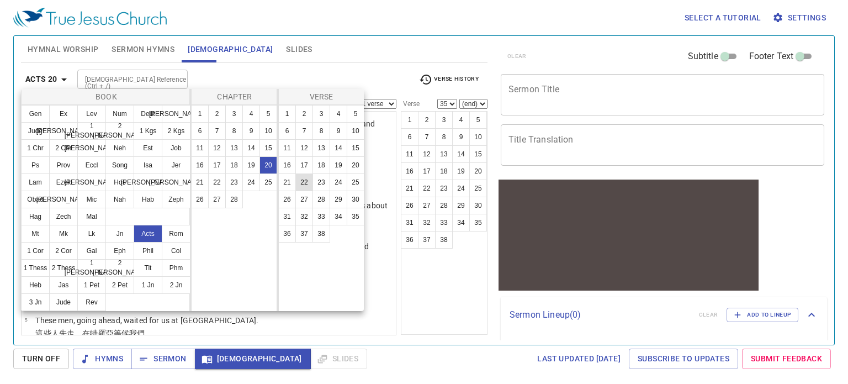
click at [310, 186] on button "22" at bounding box center [304, 182] width 18 height 18
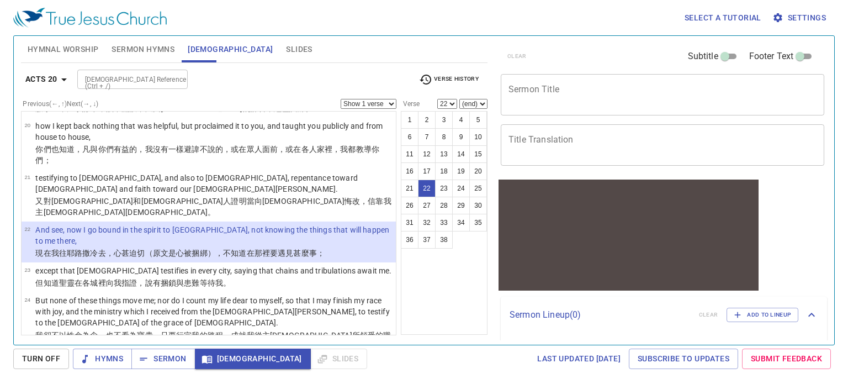
scroll to position [860, 0]
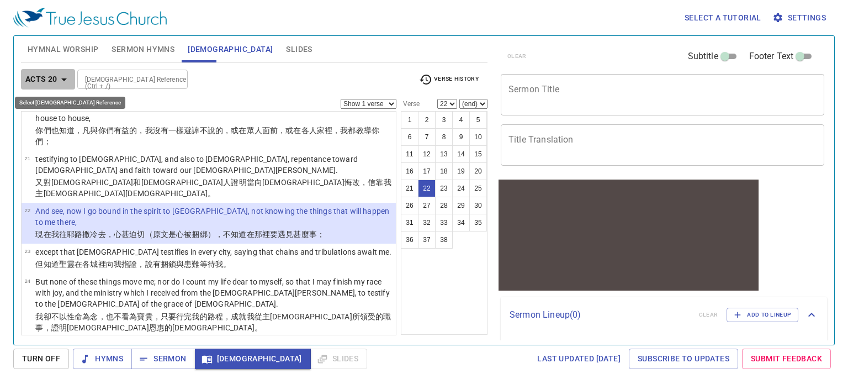
click at [50, 76] on b "Acts 20" at bounding box center [41, 79] width 32 height 14
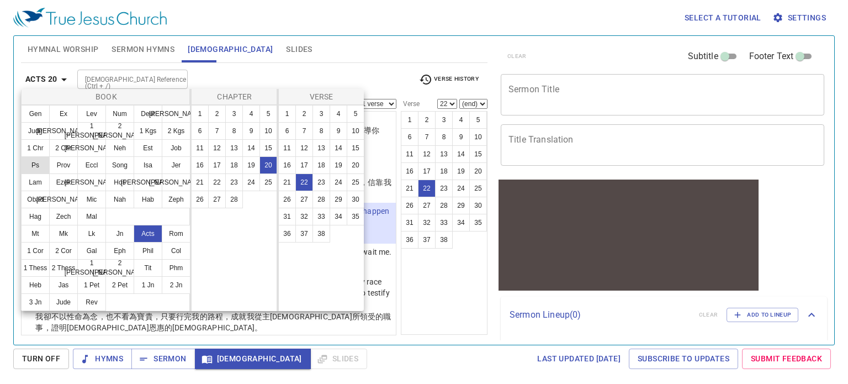
click at [35, 161] on button "Ps" at bounding box center [35, 165] width 29 height 18
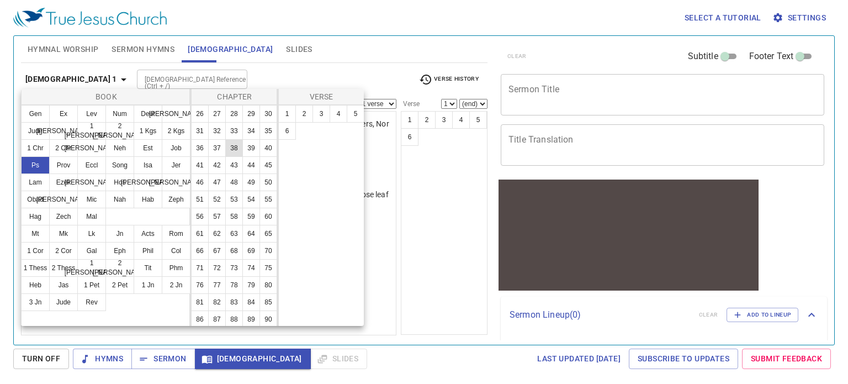
scroll to position [166, 0]
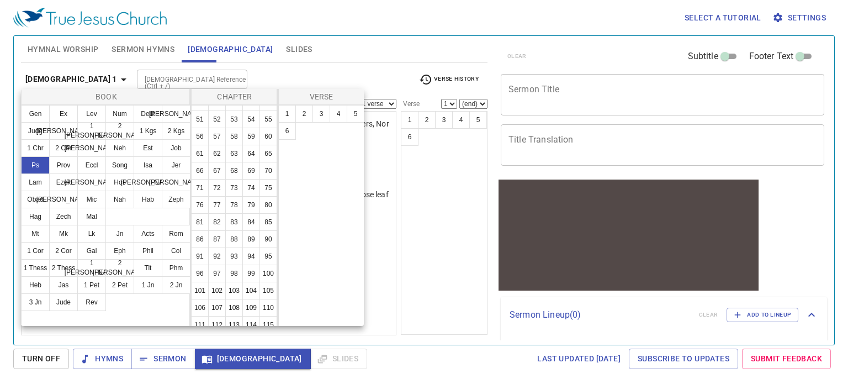
click at [247, 94] on button "44" at bounding box center [251, 85] width 18 height 18
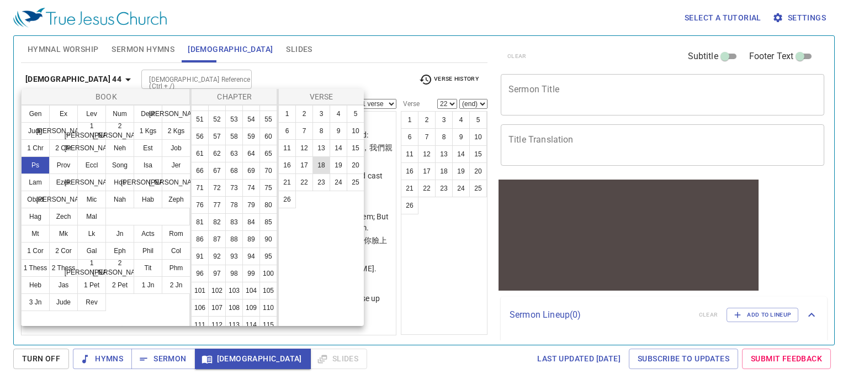
click at [318, 165] on button "18" at bounding box center [322, 165] width 18 height 18
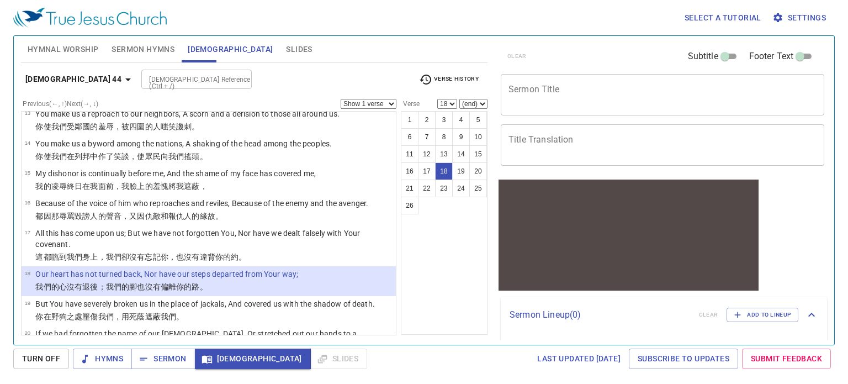
scroll to position [497, 0]
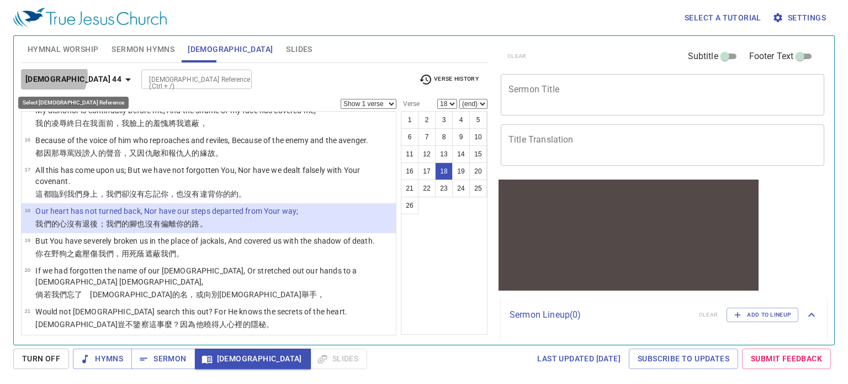
click at [52, 75] on b "[DEMOGRAPHIC_DATA] 44" at bounding box center [73, 79] width 96 height 14
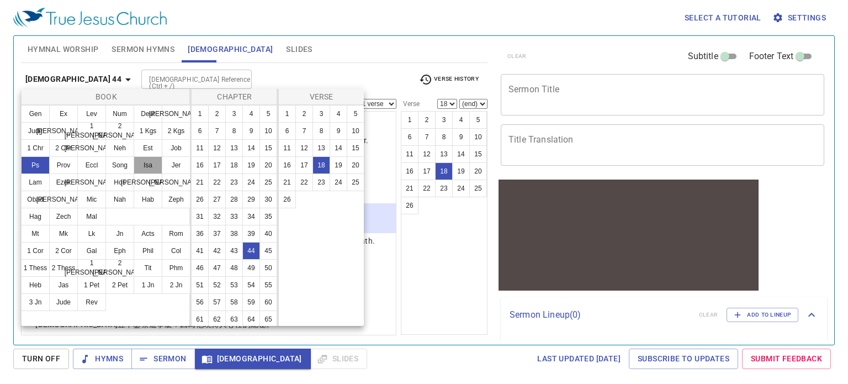
click at [146, 166] on button "Isa" at bounding box center [148, 165] width 29 height 18
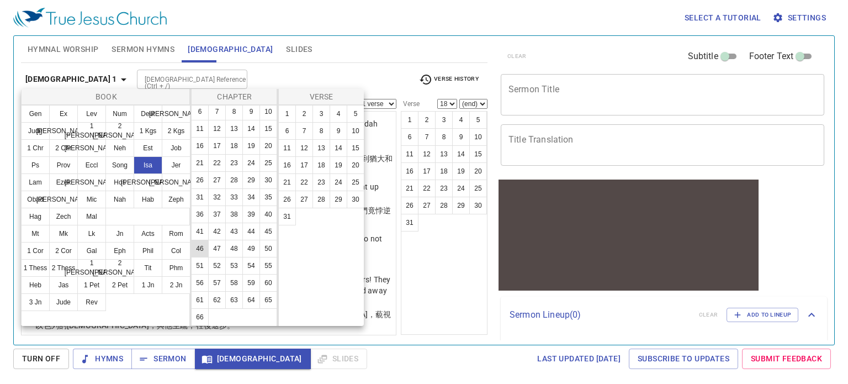
scroll to position [55, 0]
click at [242, 257] on button "49" at bounding box center [251, 249] width 18 height 18
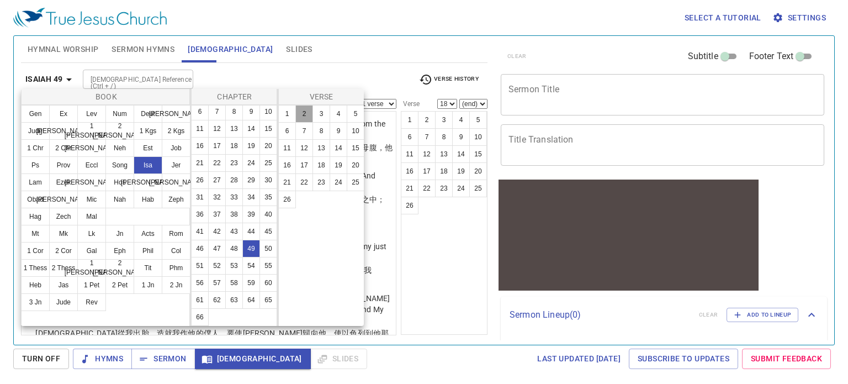
click at [307, 118] on button "2" at bounding box center [304, 114] width 18 height 18
select select "2"
